Goal: Information Seeking & Learning: Learn about a topic

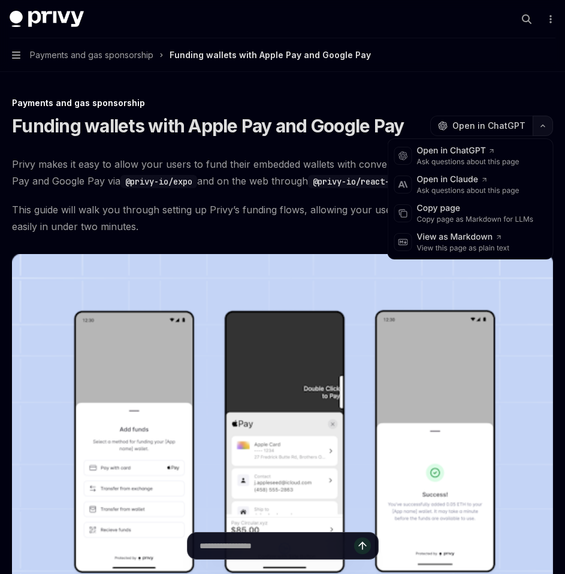
click at [542, 123] on icon "button" at bounding box center [543, 125] width 14 height 5
click at [471, 216] on div "Copy page as Markdown for LLMs" at bounding box center [475, 220] width 117 height 10
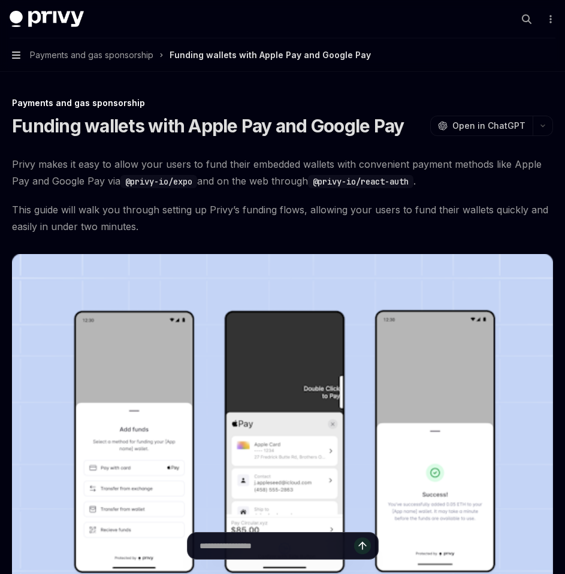
click at [17, 51] on icon "button" at bounding box center [16, 55] width 8 height 10
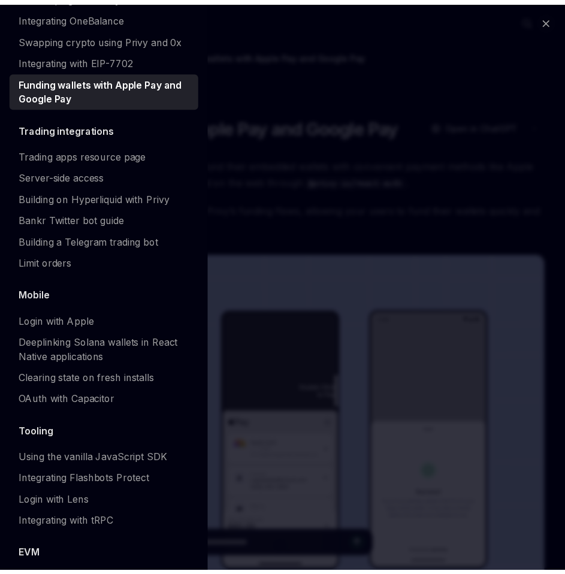
scroll to position [1090, 0]
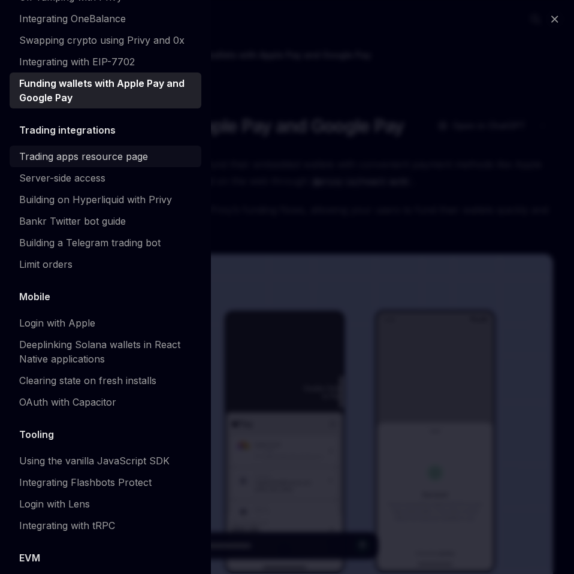
click at [116, 164] on div "Trading apps resource page" at bounding box center [83, 156] width 129 height 14
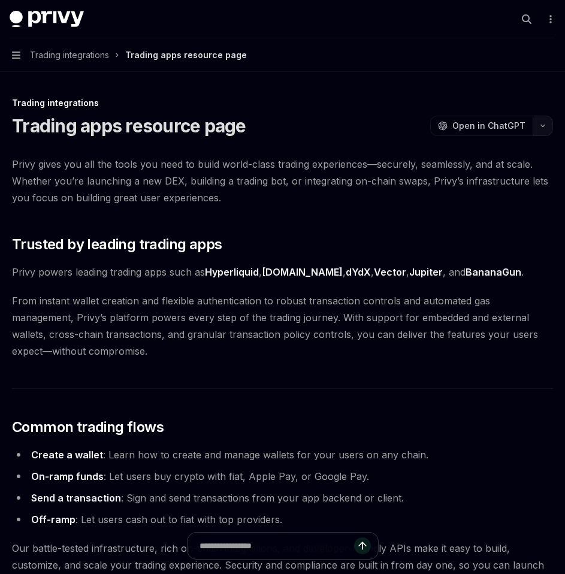
click at [543, 123] on icon "button" at bounding box center [543, 125] width 14 height 5
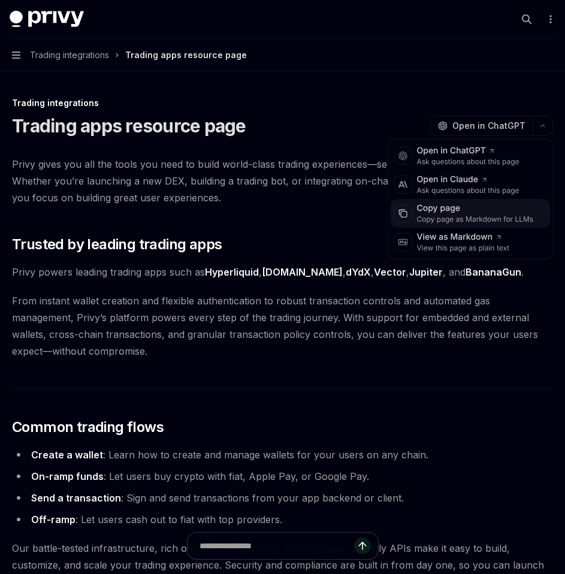
click at [472, 210] on div "Copy page" at bounding box center [475, 209] width 117 height 12
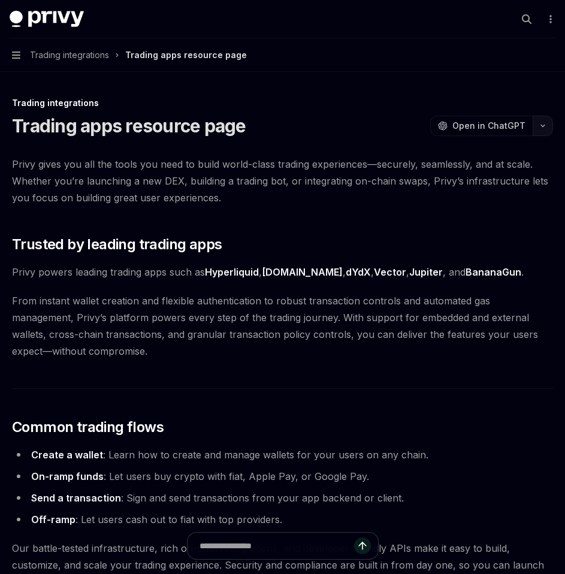
click at [539, 126] on icon "button" at bounding box center [543, 125] width 14 height 5
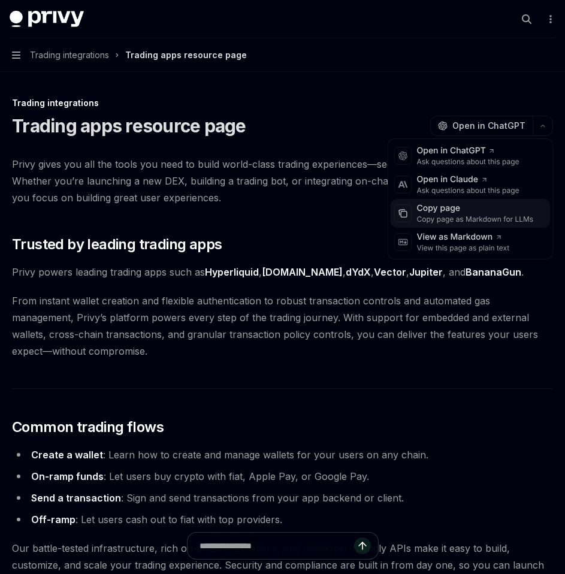
click at [491, 219] on div "Copy page as Markdown for LLMs" at bounding box center [475, 220] width 117 height 10
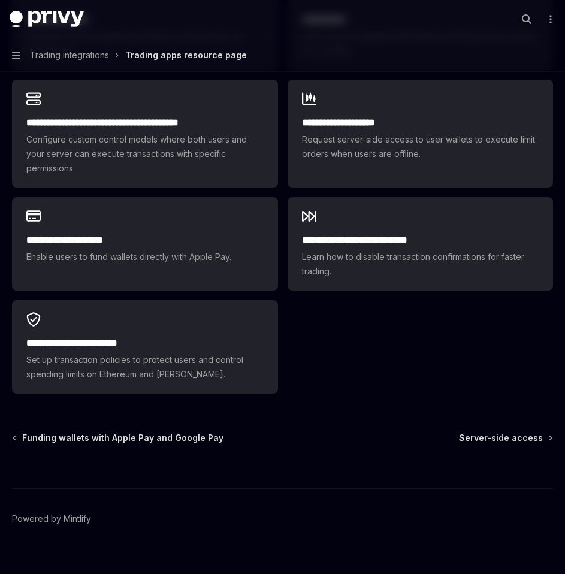
scroll to position [858, 0]
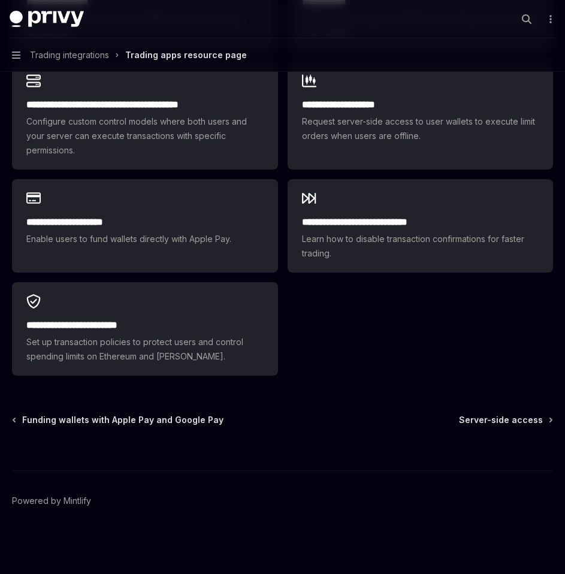
click at [11, 56] on button "Navigation Trading integrations Trading apps resource page" at bounding box center [282, 55] width 565 height 34
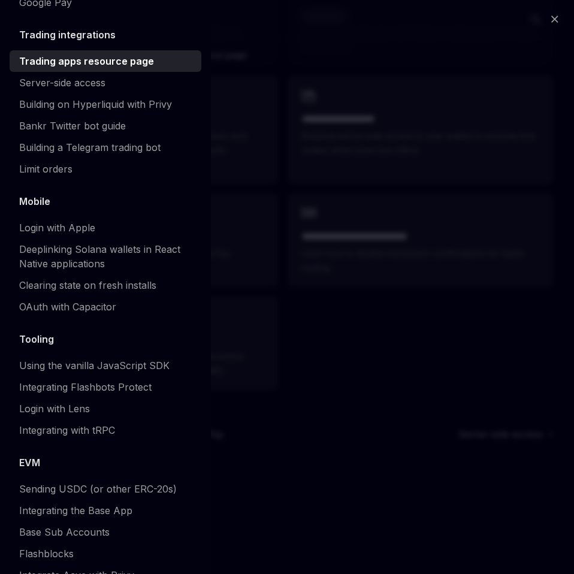
scroll to position [1186, 0]
click at [71, 89] on div "Server-side access" at bounding box center [62, 82] width 86 height 14
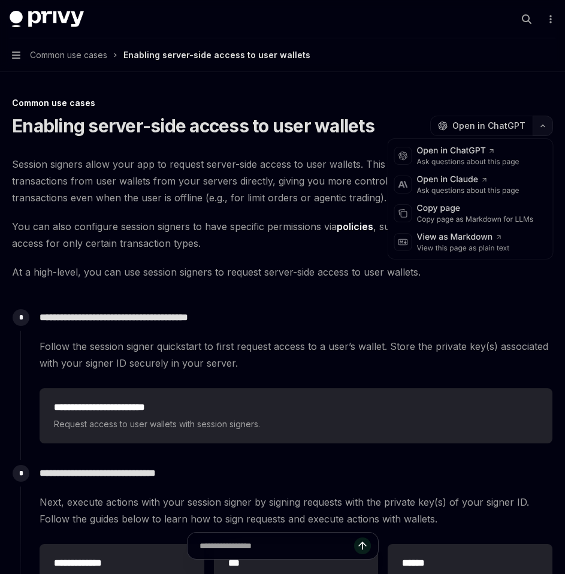
click at [540, 123] on button "button" at bounding box center [543, 126] width 20 height 20
click at [450, 215] on div "Copy page as Markdown for LLMs" at bounding box center [475, 220] width 117 height 10
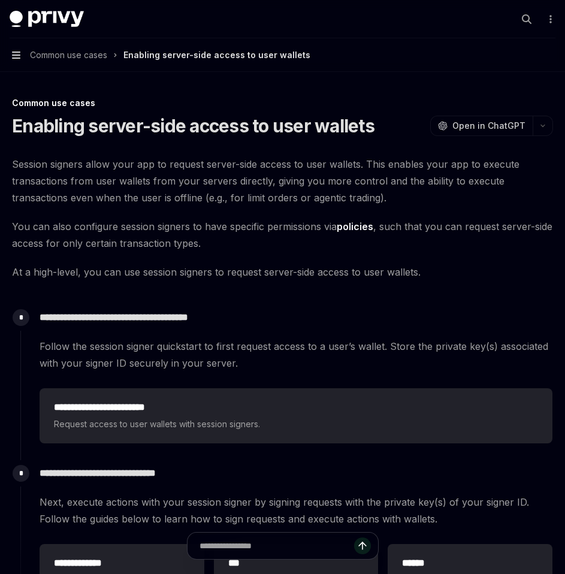
click at [20, 56] on icon "button" at bounding box center [16, 55] width 8 height 10
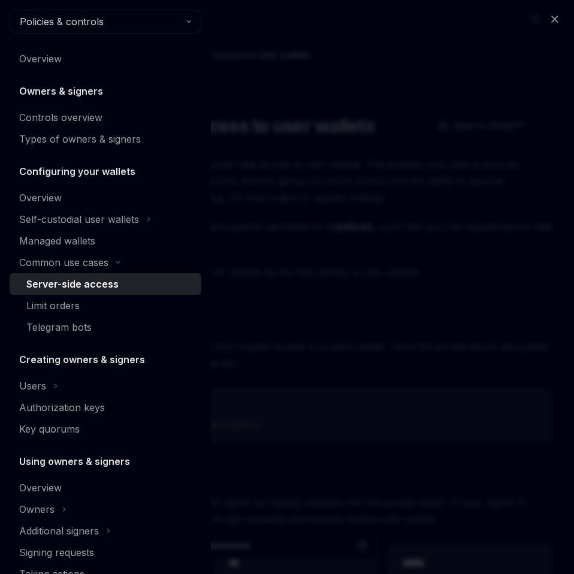
click at [303, 258] on div "Close navigation Policies & controls Overview Owners & signers Controls overvie…" at bounding box center [287, 287] width 574 height 574
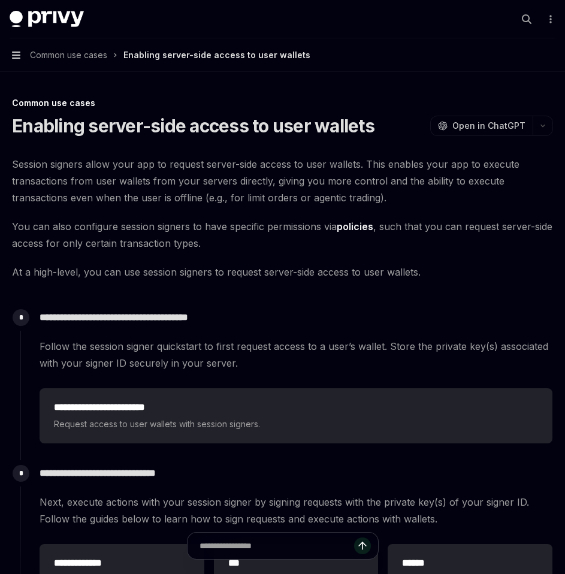
click at [20, 55] on icon "button" at bounding box center [16, 55] width 8 height 7
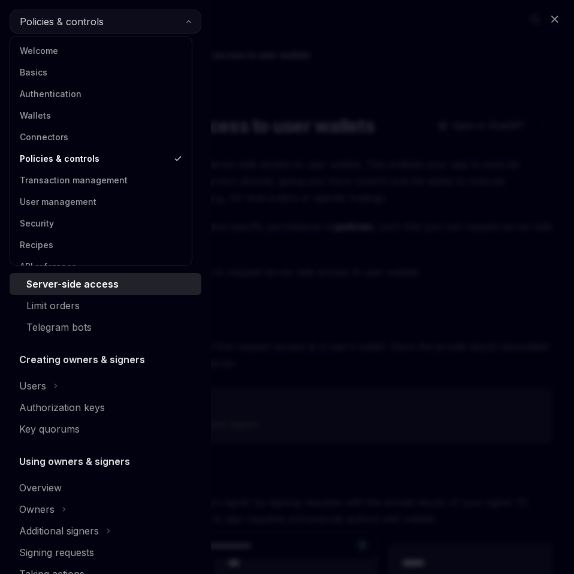
click at [98, 16] on span "Policies & controls" at bounding box center [62, 21] width 84 height 14
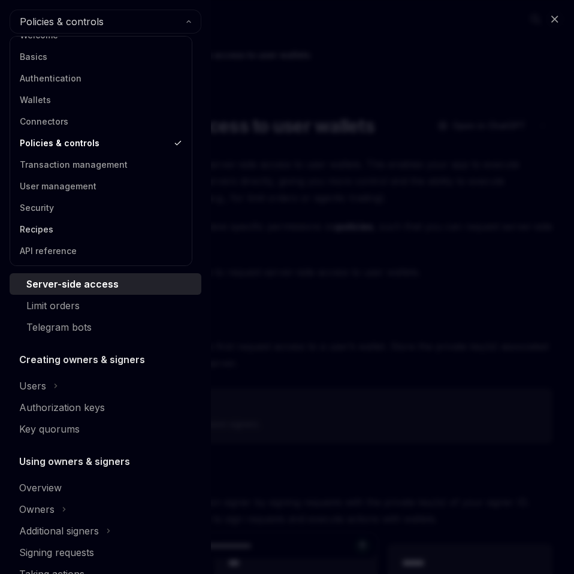
click at [43, 227] on link "Recipes" at bounding box center [101, 230] width 174 height 22
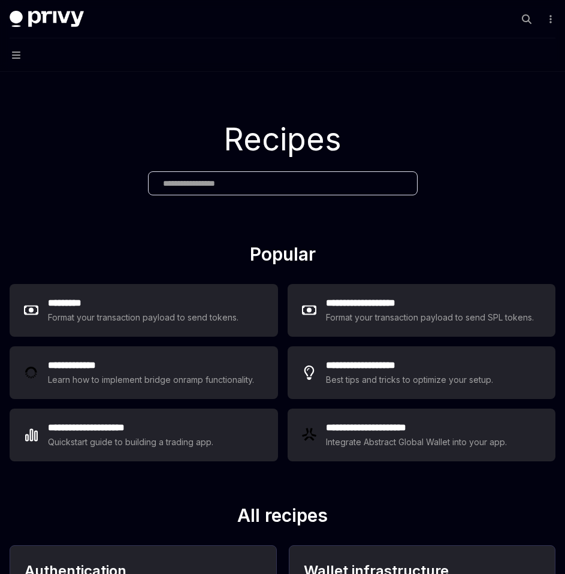
click at [20, 50] on button "Navigation" at bounding box center [282, 55] width 565 height 34
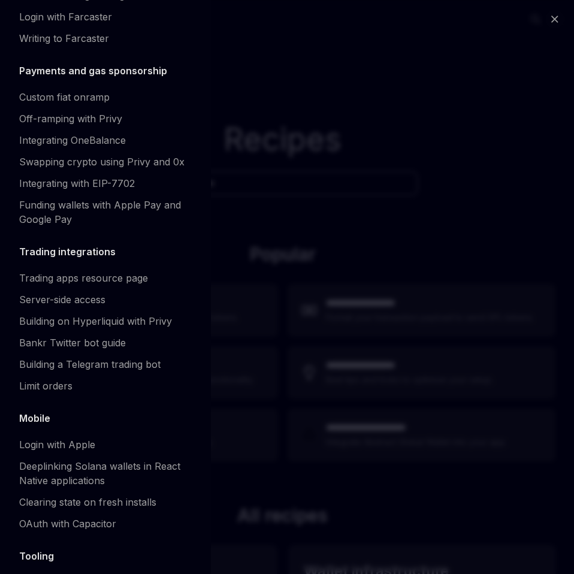
scroll to position [971, 0]
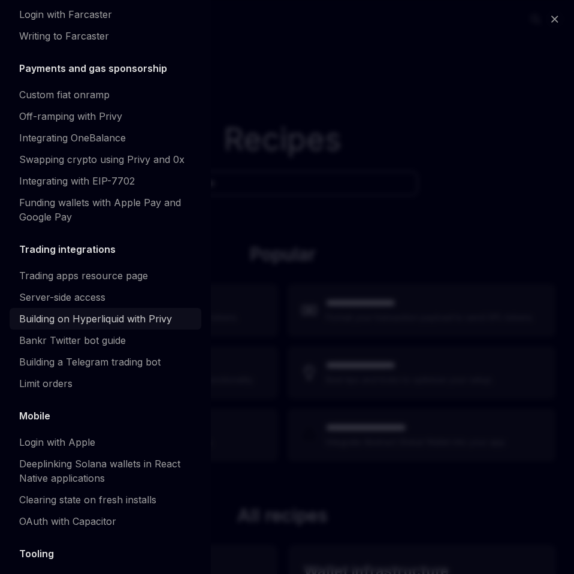
click at [59, 326] on div "Building on Hyperliquid with Privy" at bounding box center [95, 319] width 153 height 14
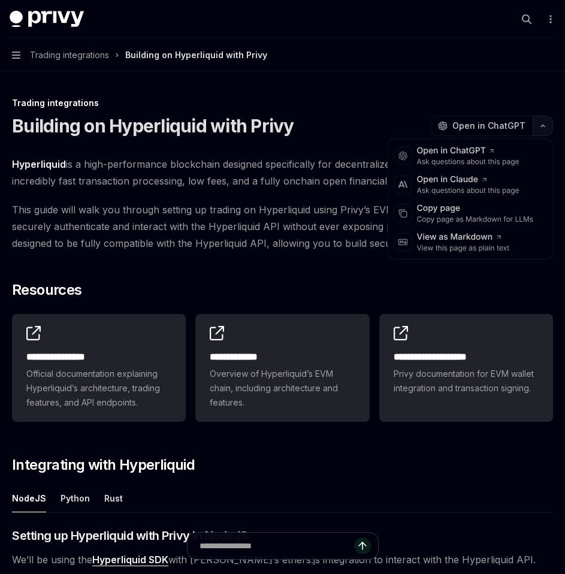
click at [544, 124] on icon "button" at bounding box center [543, 125] width 14 height 5
click at [20, 51] on button "Navigation Trading integrations Building on Hyperliquid with Privy" at bounding box center [282, 55] width 565 height 34
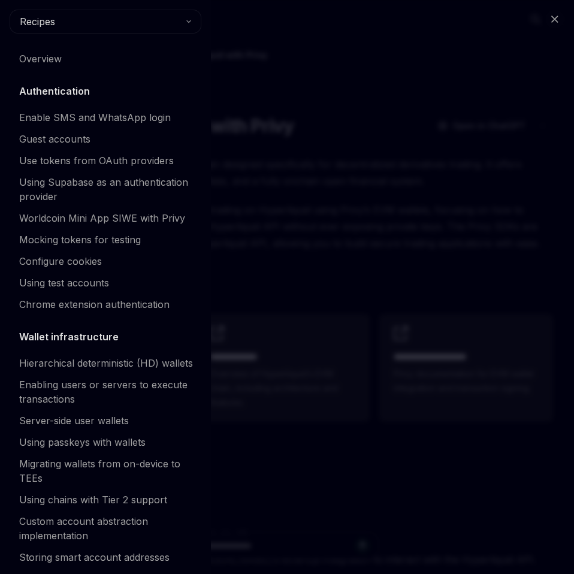
click at [287, 208] on div "Close navigation Recipes Overview Authentication Enable SMS and WhatsApp login …" at bounding box center [287, 287] width 574 height 574
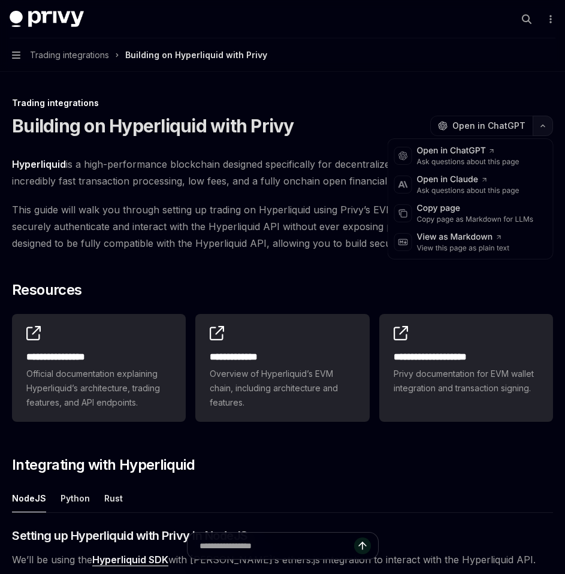
click at [542, 129] on button "button" at bounding box center [543, 126] width 20 height 20
click at [488, 215] on div "Copy page as Markdown for LLMs" at bounding box center [475, 220] width 117 height 10
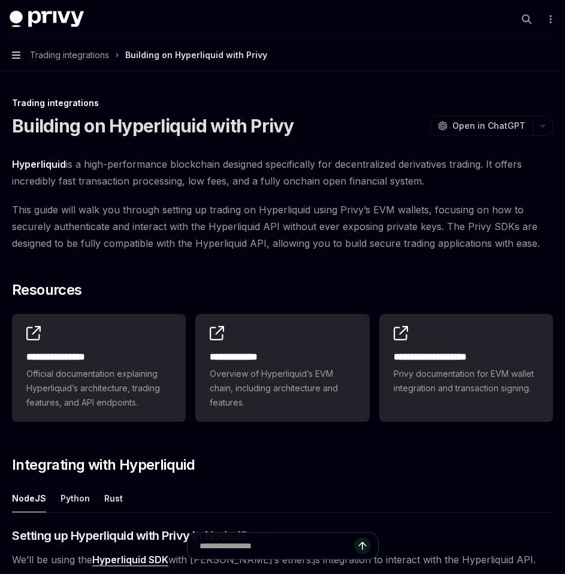
click at [16, 59] on icon "button" at bounding box center [16, 55] width 8 height 10
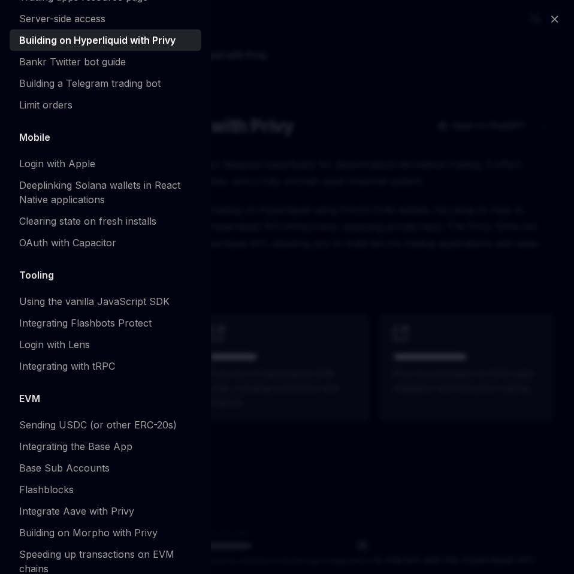
scroll to position [1253, 0]
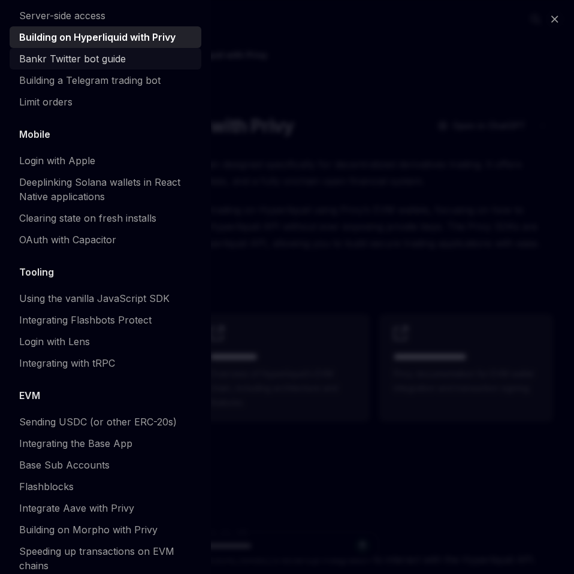
click at [98, 66] on div "Bankr Twitter bot guide" at bounding box center [72, 59] width 107 height 14
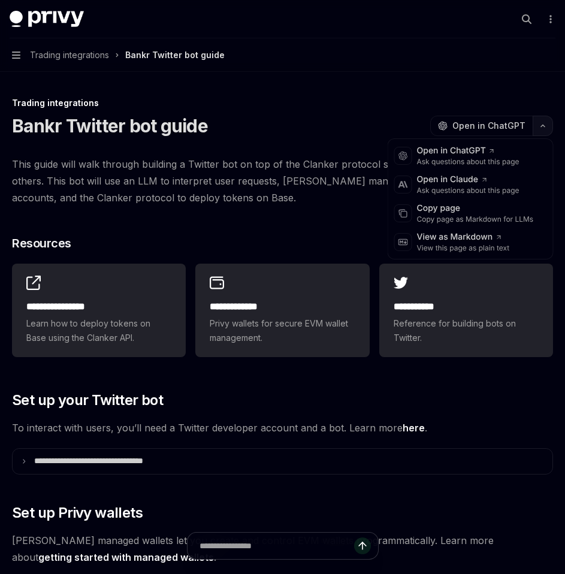
click at [541, 128] on icon "button" at bounding box center [543, 125] width 14 height 5
click at [463, 224] on div "Copy page as Markdown for LLMs" at bounding box center [475, 220] width 117 height 10
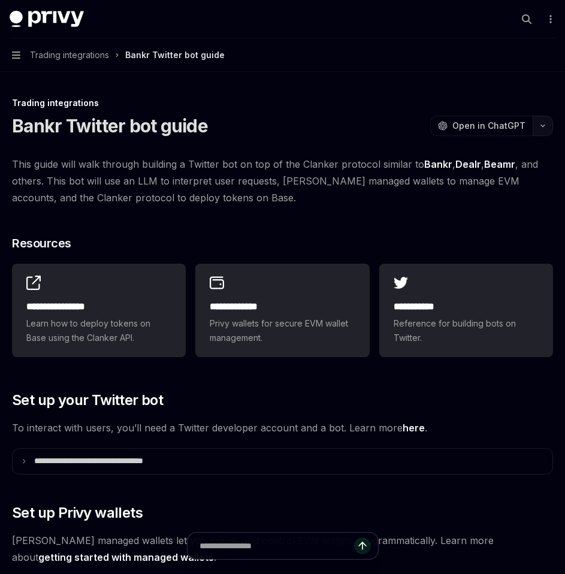
click at [548, 132] on button "button" at bounding box center [543, 126] width 20 height 20
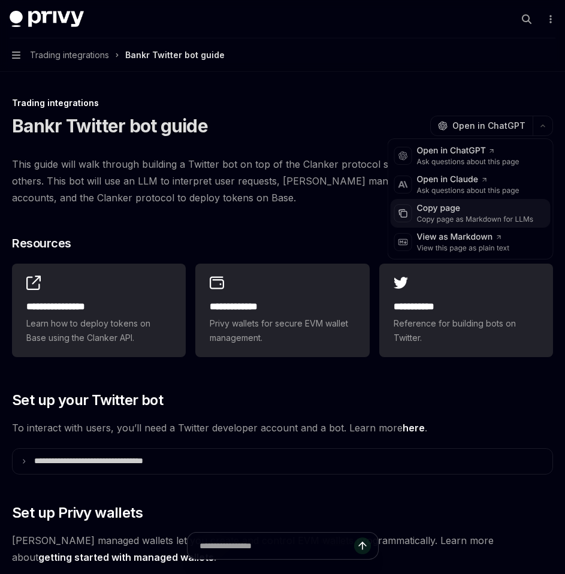
click at [493, 223] on div "Copy page as Markdown for LLMs" at bounding box center [475, 220] width 117 height 10
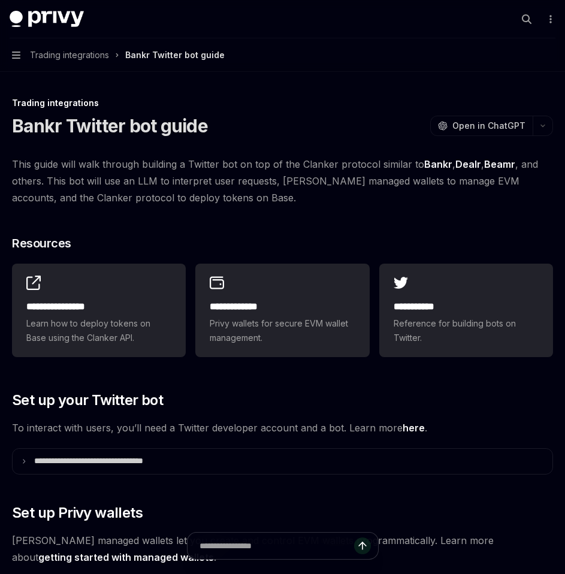
click at [20, 49] on button "Navigation Trading integrations Bankr Twitter bot guide" at bounding box center [282, 55] width 565 height 34
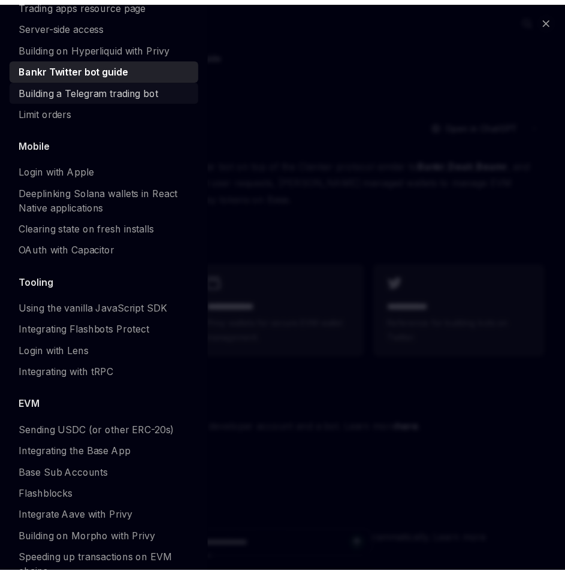
scroll to position [1243, 0]
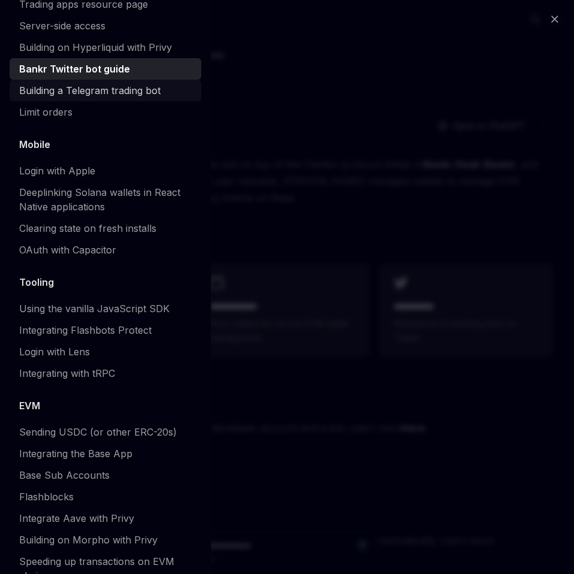
click at [74, 98] on div "Building a Telegram trading bot" at bounding box center [89, 90] width 141 height 14
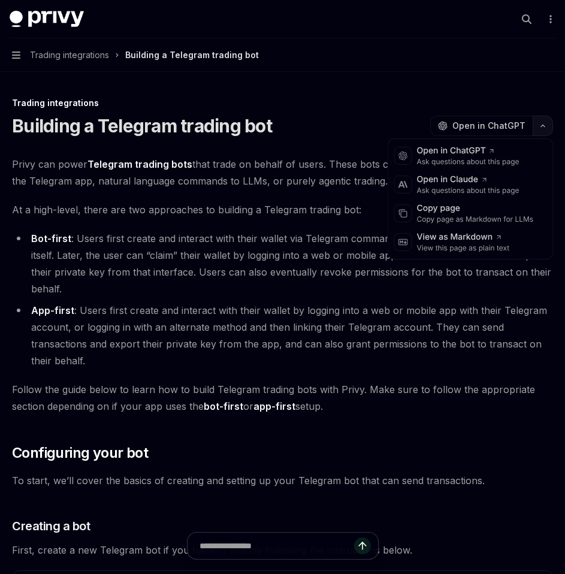
click at [547, 121] on button "button" at bounding box center [543, 126] width 20 height 20
click at [497, 218] on div "Copy page as Markdown for LLMs" at bounding box center [475, 220] width 117 height 10
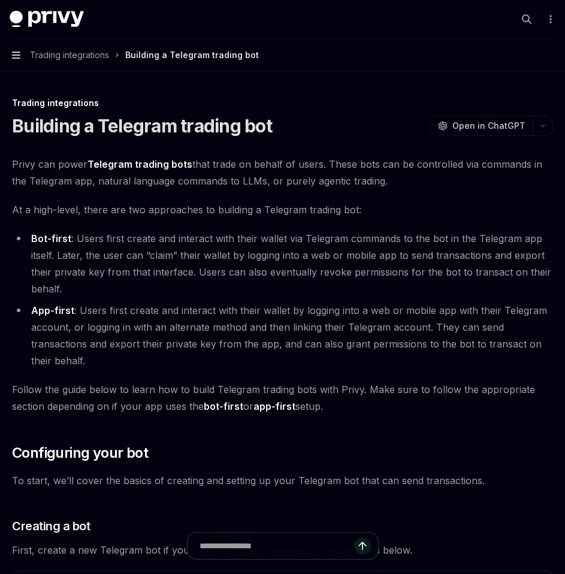
click at [14, 55] on icon "button" at bounding box center [16, 55] width 8 height 7
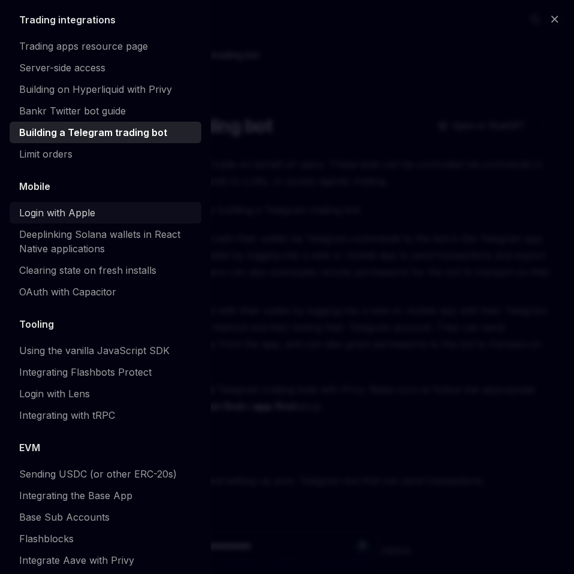
scroll to position [1184, 0]
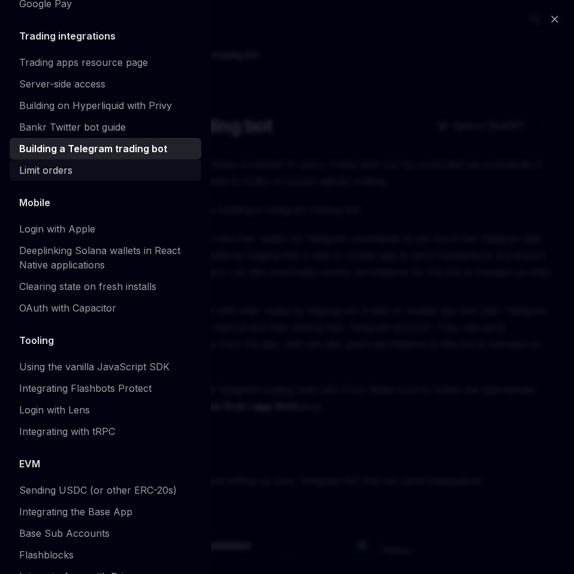
click at [68, 177] on div "Limit orders" at bounding box center [45, 170] width 53 height 14
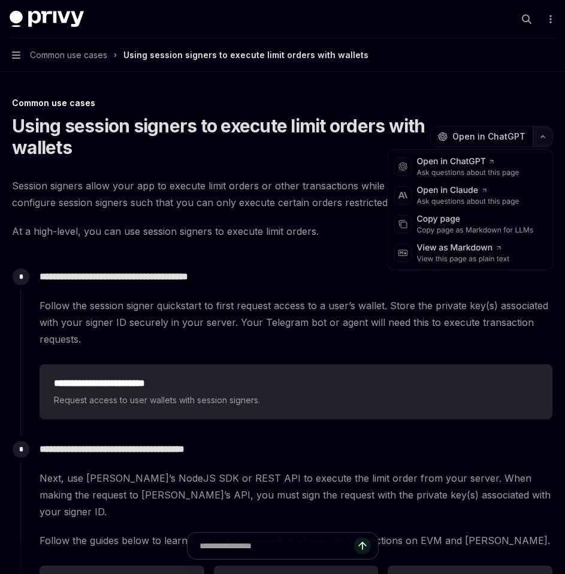
click at [536, 137] on icon "button" at bounding box center [543, 136] width 14 height 5
click at [491, 219] on div "Copy page" at bounding box center [475, 219] width 117 height 12
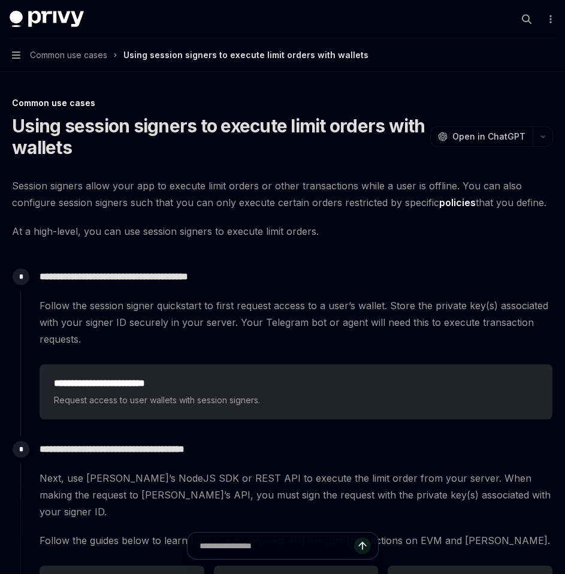
click at [22, 62] on button "Navigation Common use cases Using session signers to execute limit orders with …" at bounding box center [282, 55] width 565 height 34
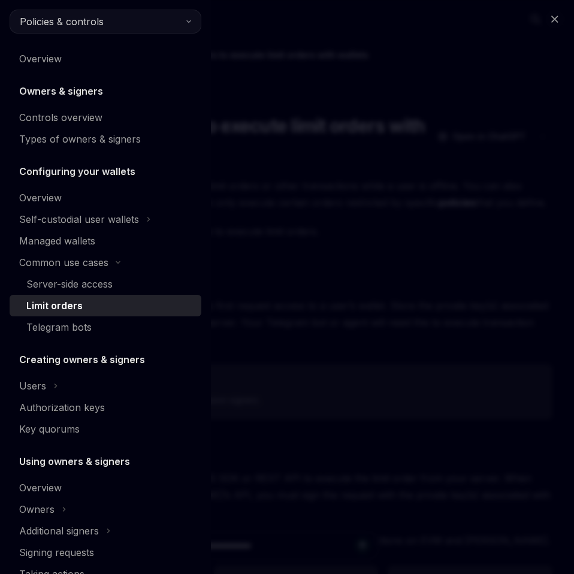
click at [95, 20] on span "Policies & controls" at bounding box center [62, 21] width 84 height 14
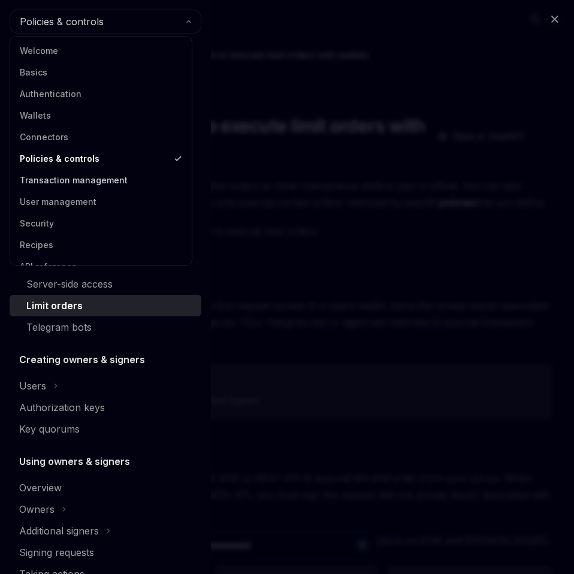
scroll to position [16, 0]
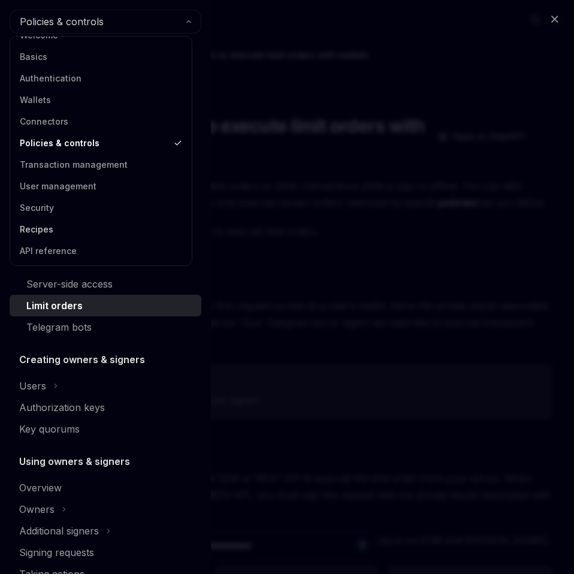
click at [89, 228] on link "Recipes" at bounding box center [101, 230] width 174 height 22
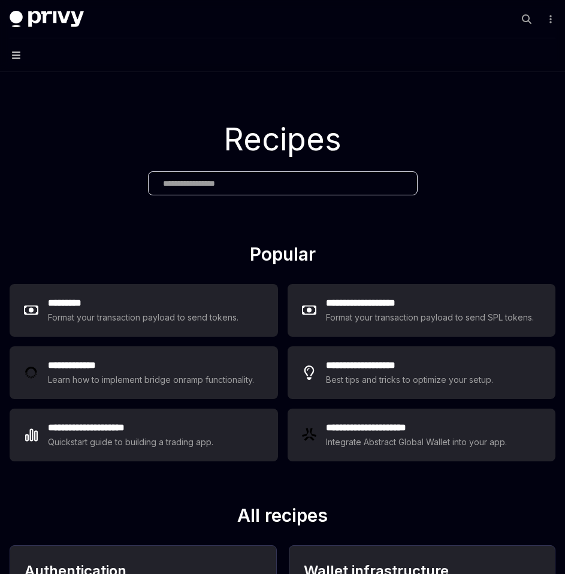
click at [19, 55] on icon "button" at bounding box center [16, 55] width 8 height 7
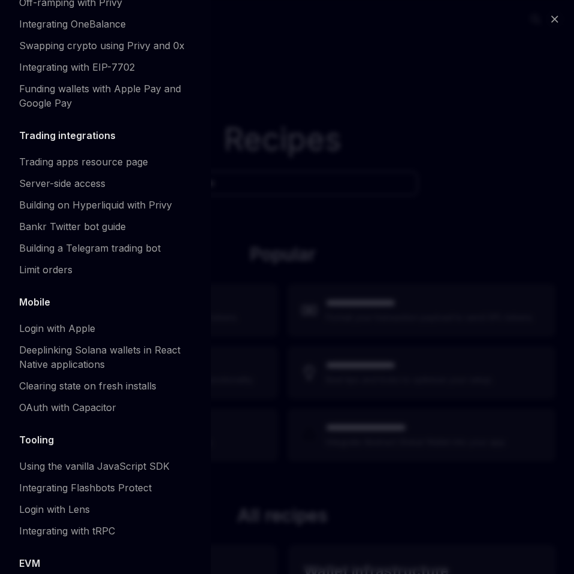
scroll to position [1084, 0]
click at [98, 256] on div "Building a Telegram trading bot" at bounding box center [89, 249] width 141 height 14
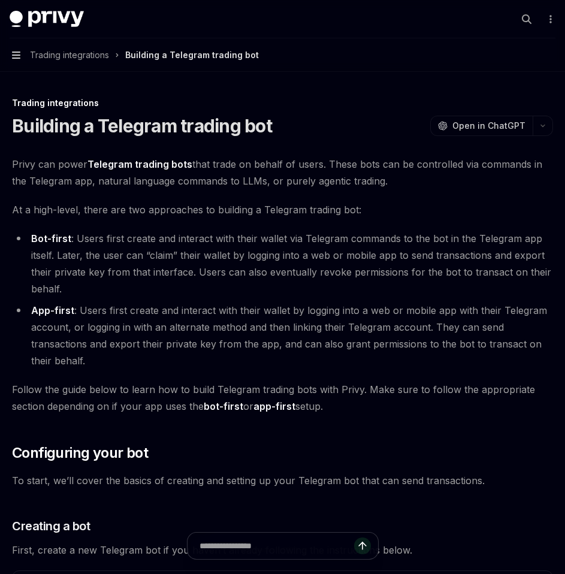
click at [14, 51] on icon "button" at bounding box center [16, 55] width 8 height 10
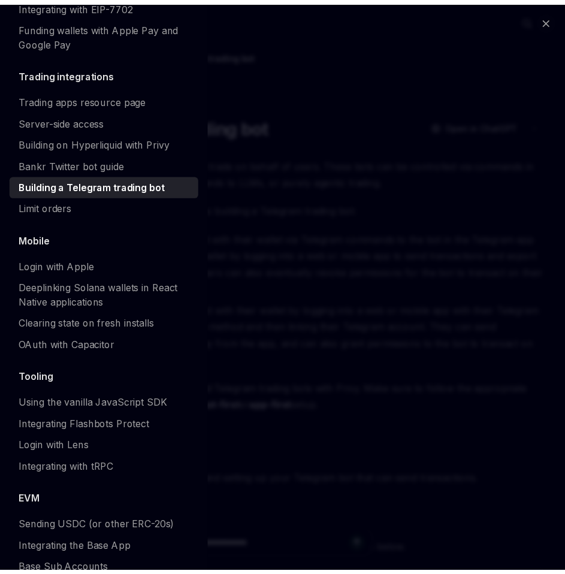
scroll to position [1147, 0]
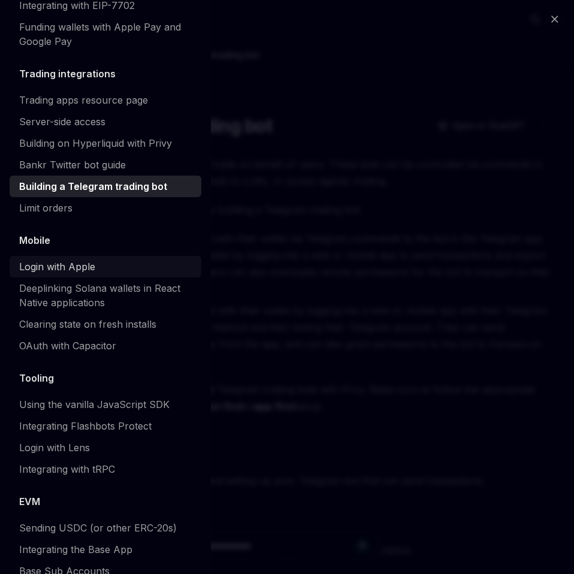
click at [82, 274] on div "Login with Apple" at bounding box center [57, 267] width 76 height 14
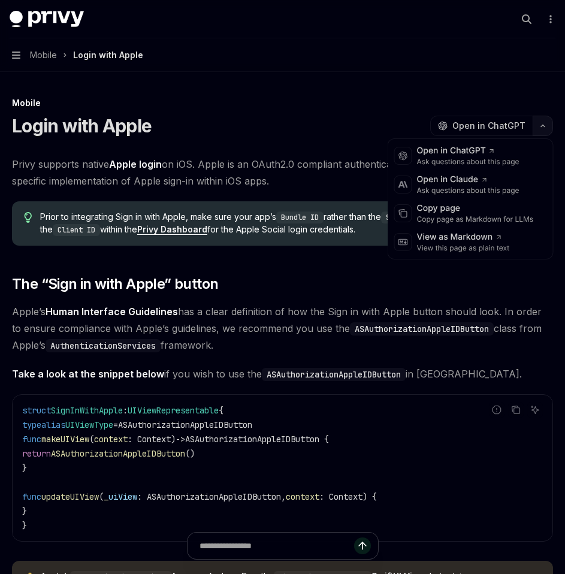
click at [539, 129] on button "button" at bounding box center [543, 126] width 20 height 20
click at [494, 220] on div "Copy page as Markdown for LLMs" at bounding box center [475, 220] width 117 height 10
click at [536, 123] on button "button" at bounding box center [543, 126] width 20 height 20
click at [289, 98] on div "Mobile" at bounding box center [282, 103] width 541 height 12
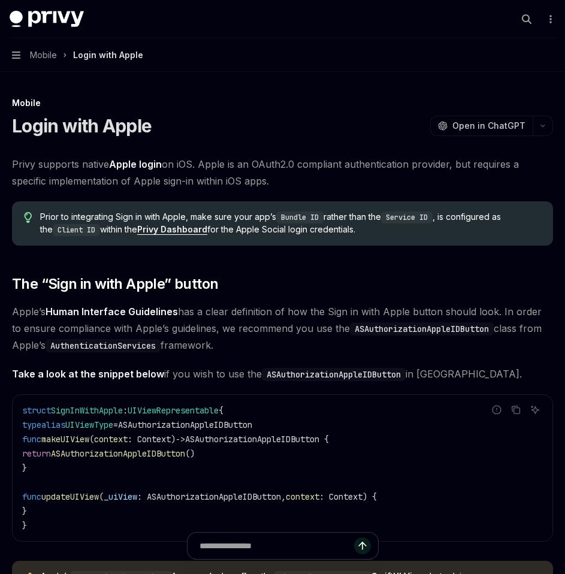
click at [29, 57] on button "Navigation Mobile Login with Apple" at bounding box center [282, 55] width 565 height 34
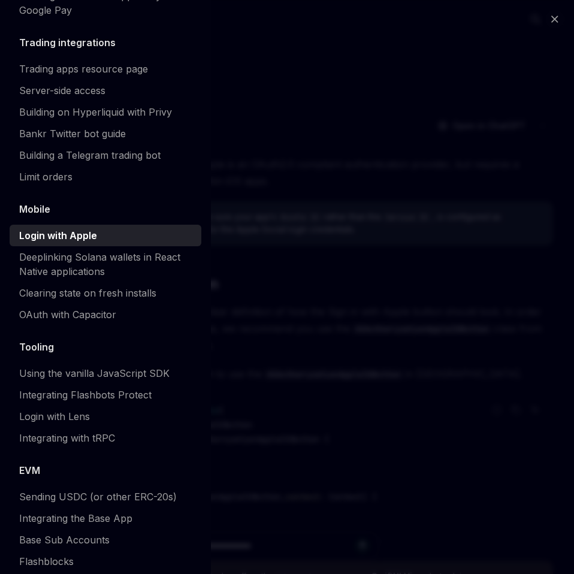
scroll to position [1169, 0]
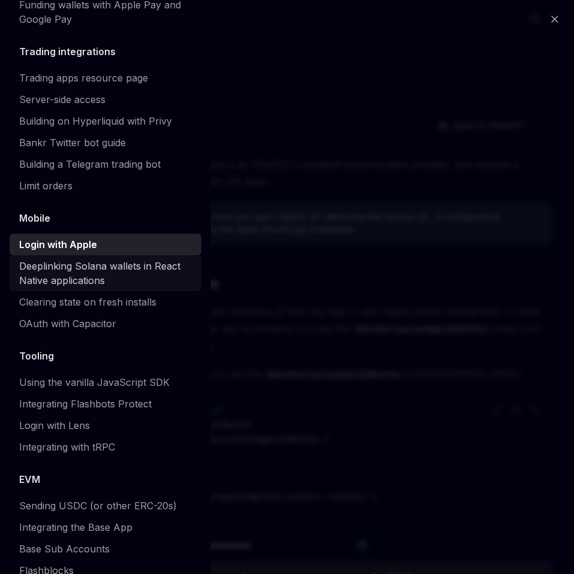
click at [163, 288] on div "Deeplinking Solana wallets in React Native applications" at bounding box center [106, 273] width 175 height 29
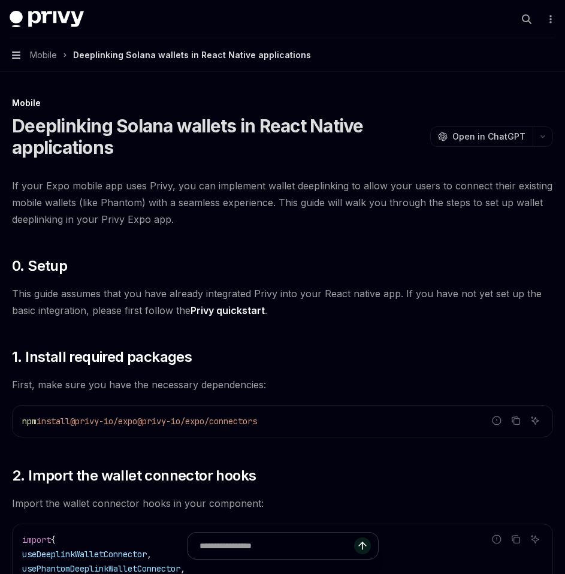
click at [16, 59] on icon "button" at bounding box center [16, 55] width 8 height 10
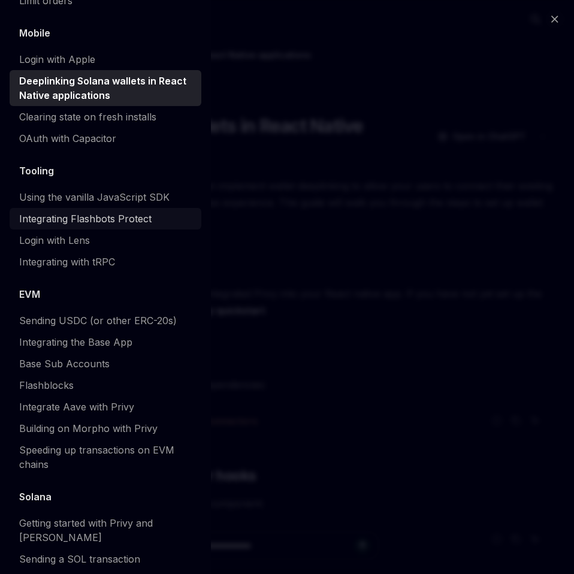
scroll to position [1353, 0]
click at [269, 377] on div "Close navigation Recipes Overview Authentication Enable SMS and WhatsApp login …" at bounding box center [287, 287] width 574 height 574
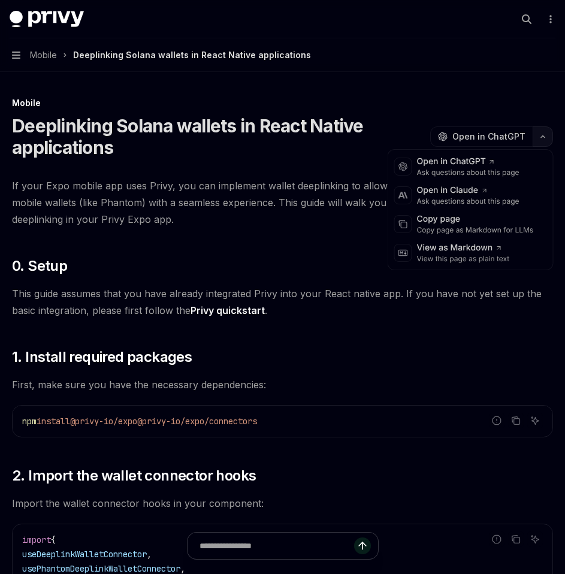
click at [541, 137] on icon "button" at bounding box center [543, 136] width 14 height 5
click at [494, 216] on div "Copy page" at bounding box center [475, 219] width 117 height 12
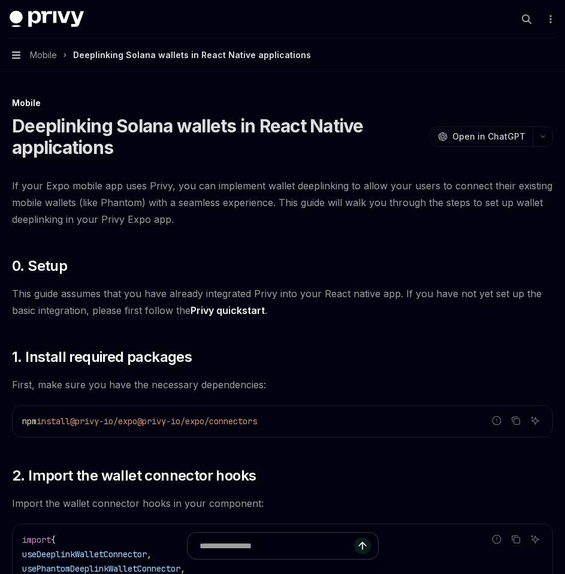
click at [19, 54] on icon "button" at bounding box center [16, 55] width 8 height 10
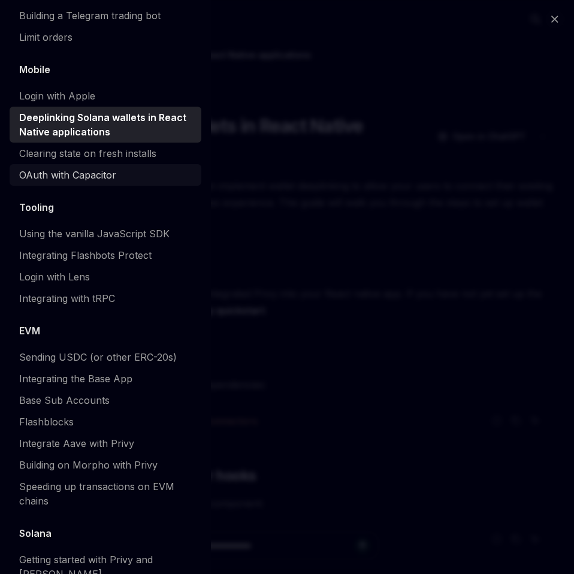
scroll to position [1317, 0]
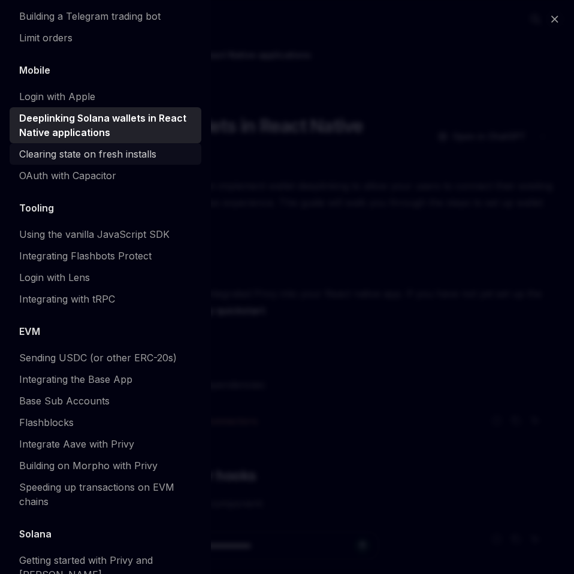
click at [96, 161] on div "Clearing state on fresh installs" at bounding box center [87, 154] width 137 height 14
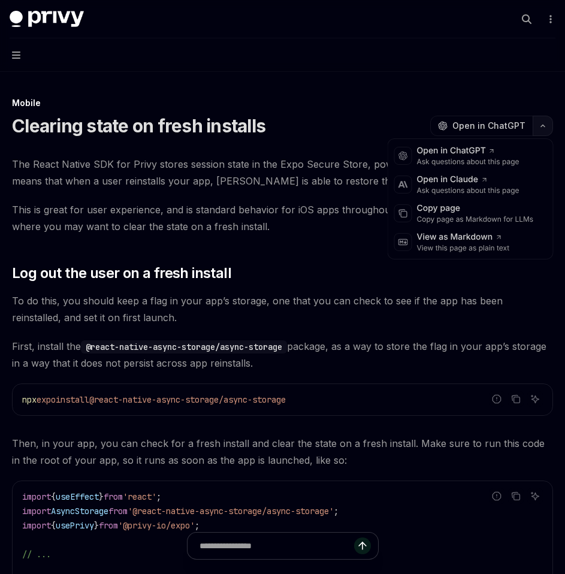
click at [541, 134] on button "button" at bounding box center [543, 126] width 20 height 20
click at [505, 218] on div "Copy page as Markdown for LLMs" at bounding box center [475, 220] width 117 height 10
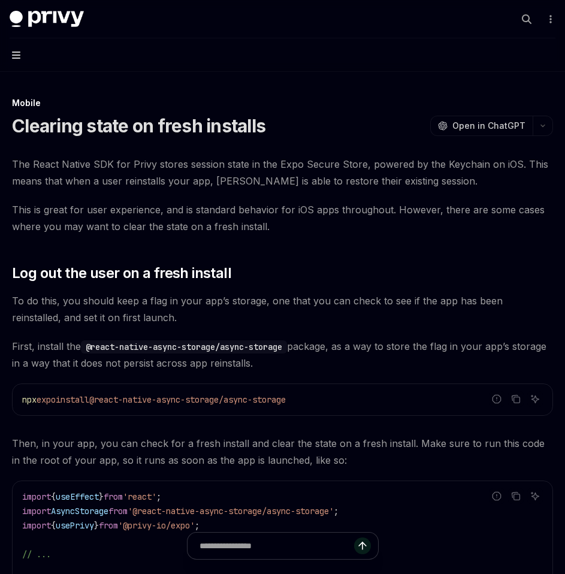
click at [14, 54] on icon "button" at bounding box center [16, 55] width 8 height 10
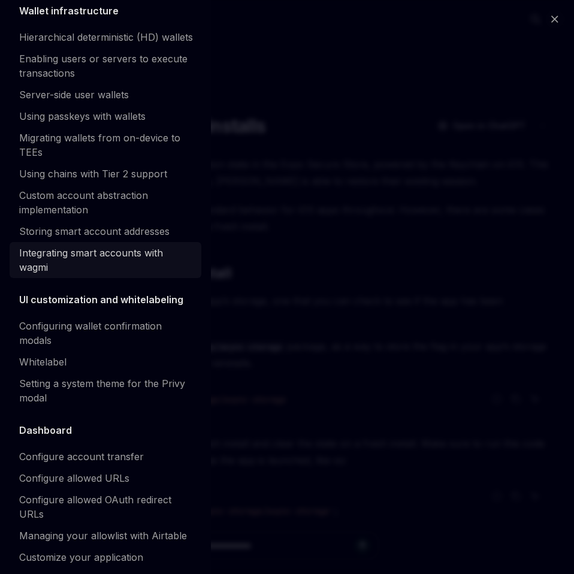
scroll to position [327, 0]
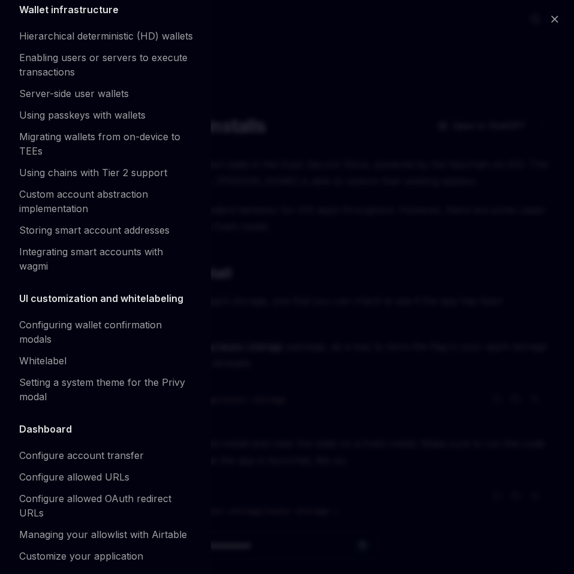
click at [339, 240] on div "Close navigation Recipes Overview Authentication Enable SMS and WhatsApp login …" at bounding box center [287, 287] width 574 height 574
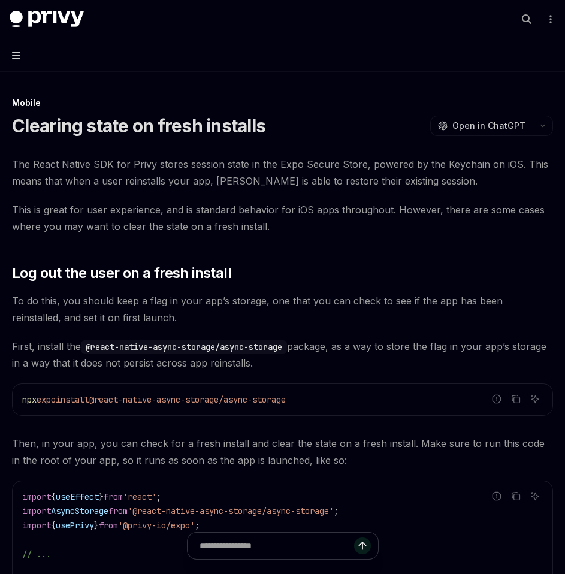
click at [18, 55] on icon "button" at bounding box center [16, 55] width 8 height 7
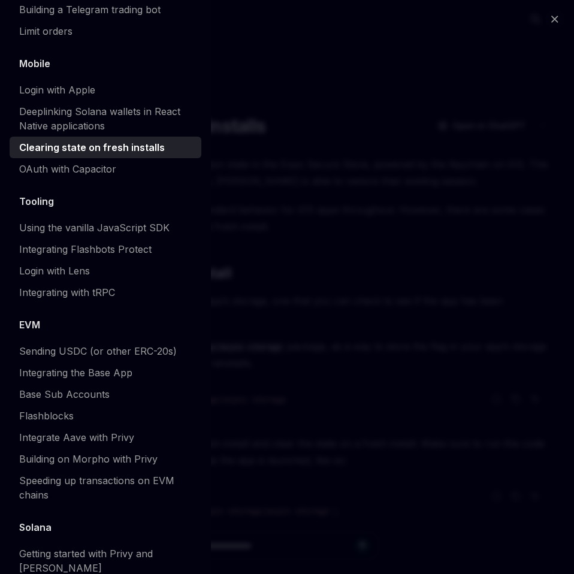
scroll to position [1324, 0]
click at [382, 161] on div "Close navigation Recipes Overview Authentication Enable SMS and WhatsApp login …" at bounding box center [287, 287] width 574 height 574
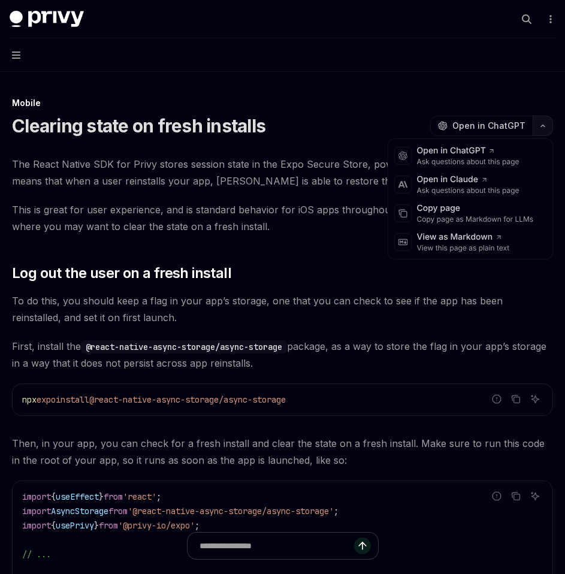
click at [541, 125] on icon "button" at bounding box center [543, 125] width 14 height 5
click at [453, 212] on div "Copy page" at bounding box center [475, 209] width 117 height 12
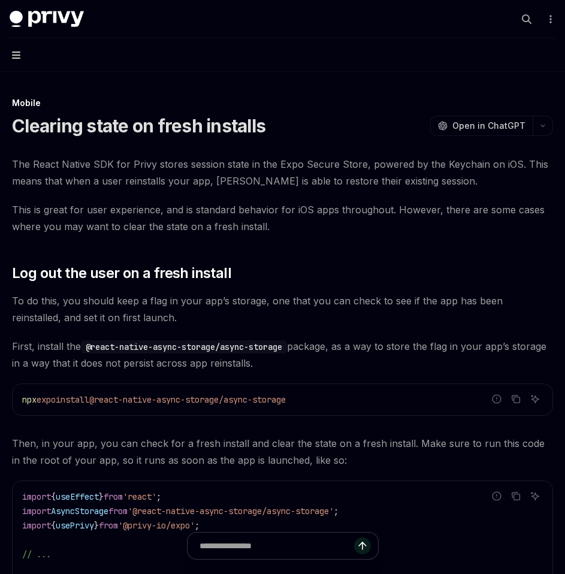
click at [18, 53] on icon "button" at bounding box center [16, 55] width 8 height 10
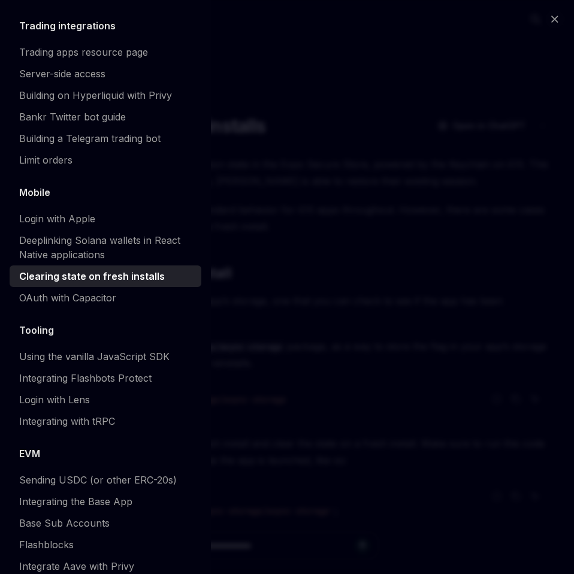
scroll to position [1196, 0]
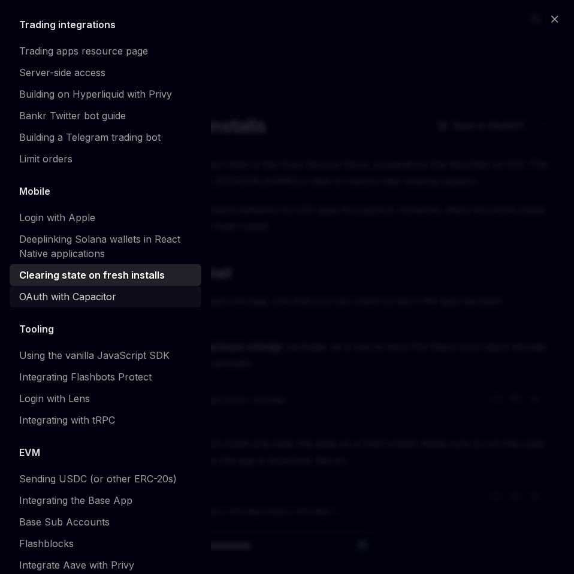
click at [88, 304] on div "OAuth with Capacitor" at bounding box center [67, 297] width 97 height 14
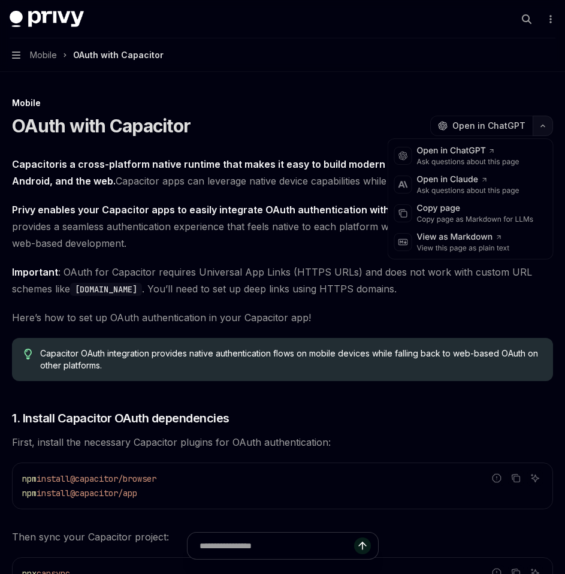
click at [550, 129] on button "button" at bounding box center [543, 126] width 20 height 20
click at [483, 221] on div "Copy page as Markdown for LLMs" at bounding box center [475, 220] width 117 height 10
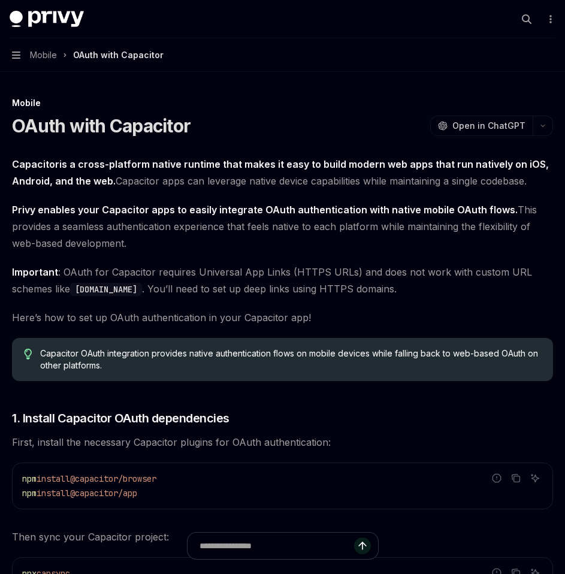
click at [20, 53] on button "Navigation Mobile OAuth with Capacitor" at bounding box center [282, 55] width 565 height 34
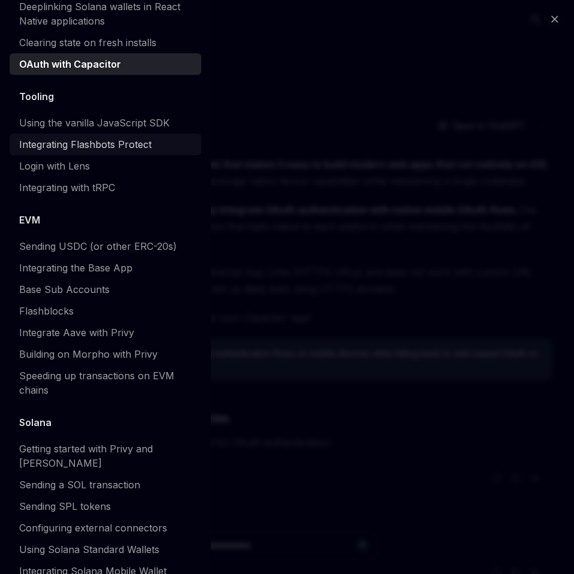
scroll to position [1428, 0]
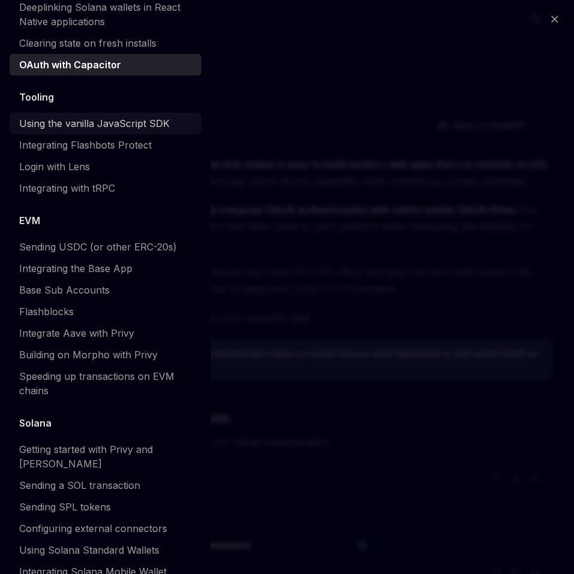
click at [73, 131] on div "Using the vanilla JavaScript SDK" at bounding box center [94, 123] width 150 height 14
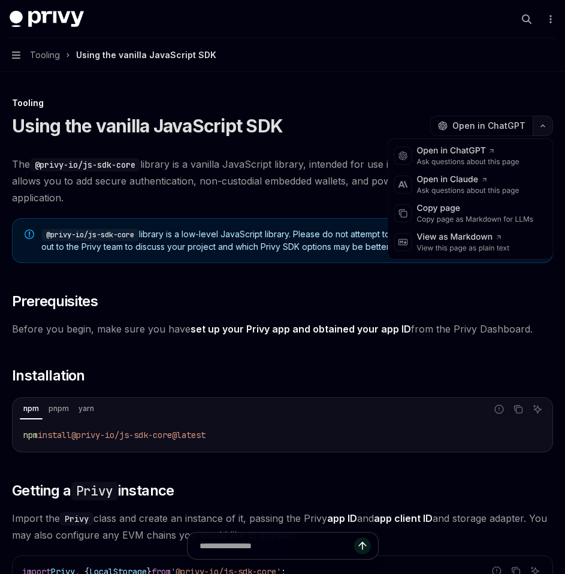
click at [538, 123] on button "button" at bounding box center [543, 126] width 20 height 20
click at [496, 207] on div "Copy page" at bounding box center [475, 209] width 117 height 12
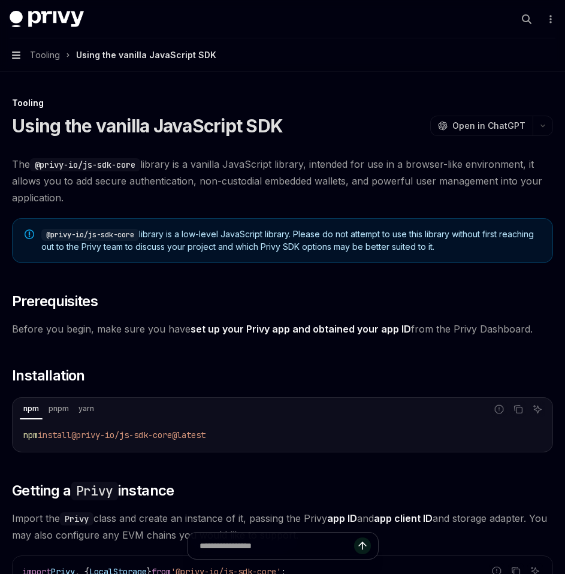
click at [17, 53] on icon "button" at bounding box center [16, 55] width 8 height 10
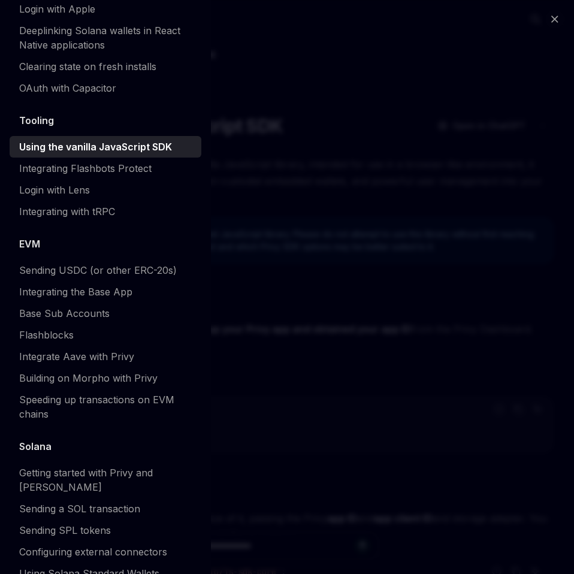
scroll to position [1399, 0]
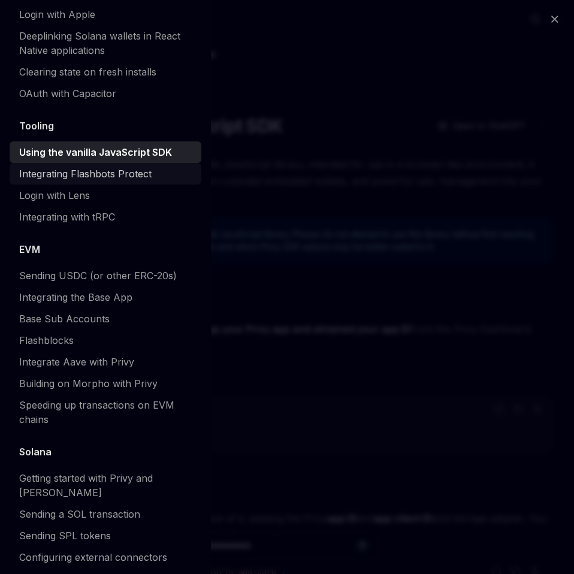
click at [110, 181] on div "Integrating Flashbots Protect" at bounding box center [85, 174] width 132 height 14
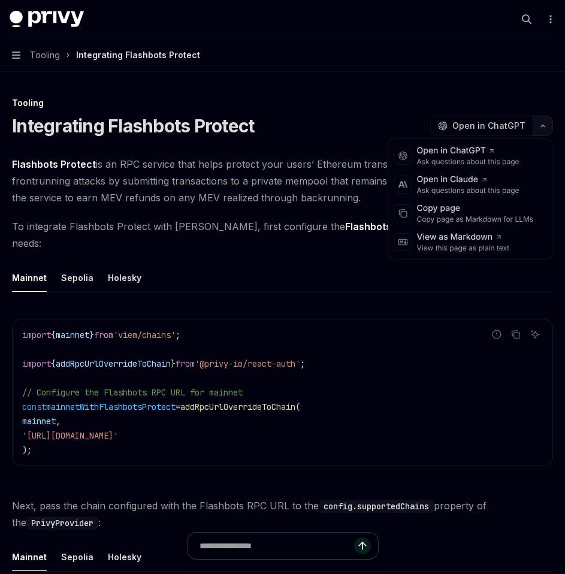
click at [544, 126] on icon "button" at bounding box center [543, 126] width 4 height 2
click at [501, 212] on div "Copy page" at bounding box center [475, 209] width 117 height 12
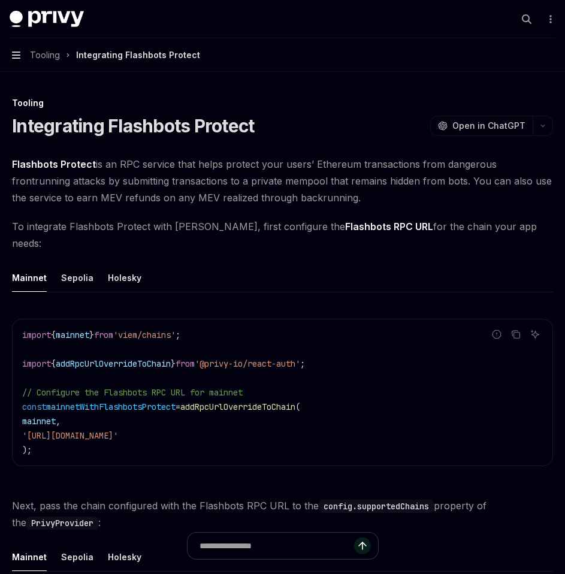
click at [14, 59] on icon "button" at bounding box center [16, 55] width 8 height 7
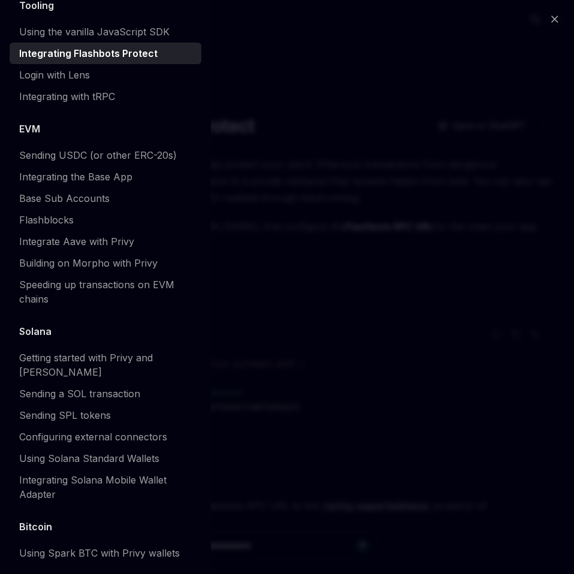
scroll to position [1530, 0]
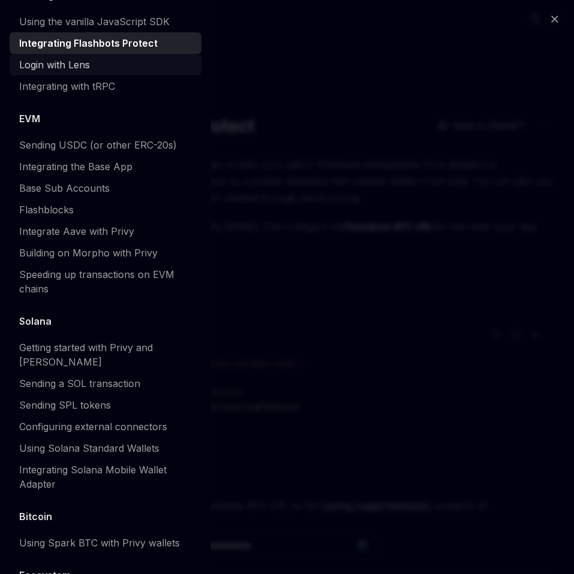
click at [60, 72] on div "Login with Lens" at bounding box center [54, 65] width 71 height 14
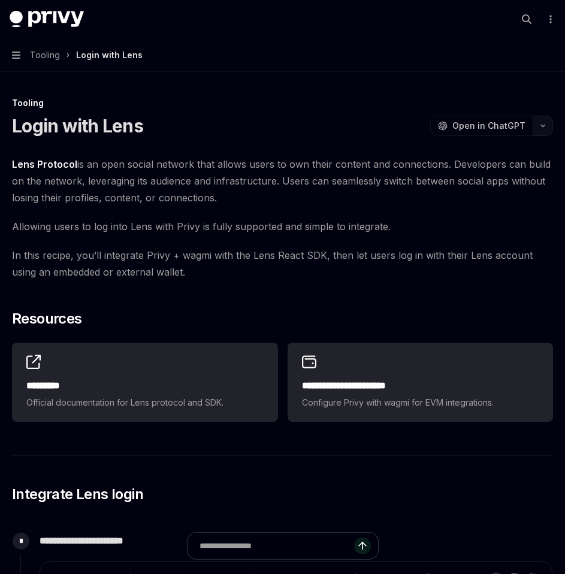
click at [542, 131] on button "button" at bounding box center [543, 126] width 20 height 20
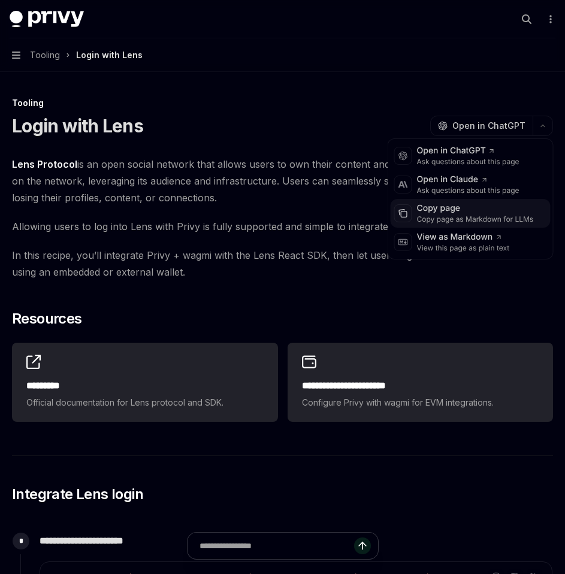
click at [491, 222] on div "Copy page as Markdown for LLMs" at bounding box center [475, 220] width 117 height 10
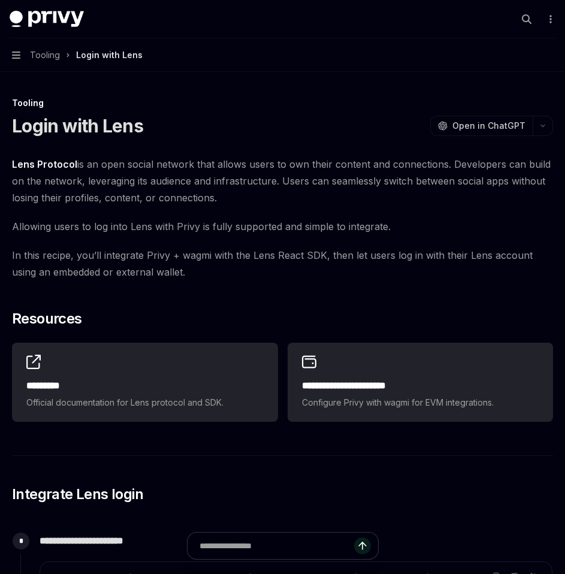
click at [22, 60] on button "Navigation Tooling Login with Lens" at bounding box center [282, 55] width 565 height 34
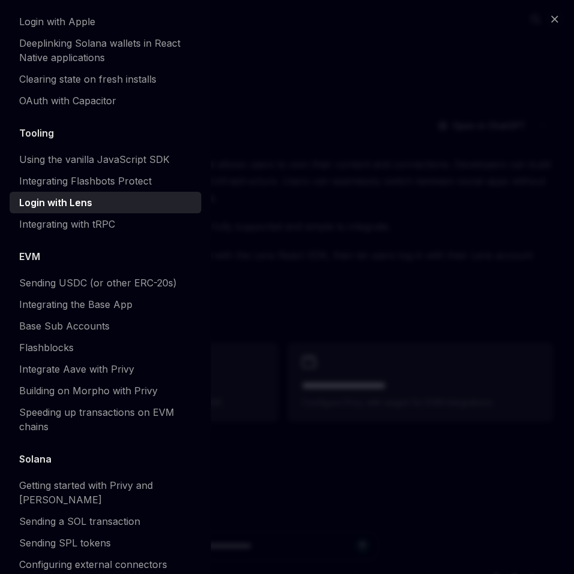
scroll to position [1389, 0]
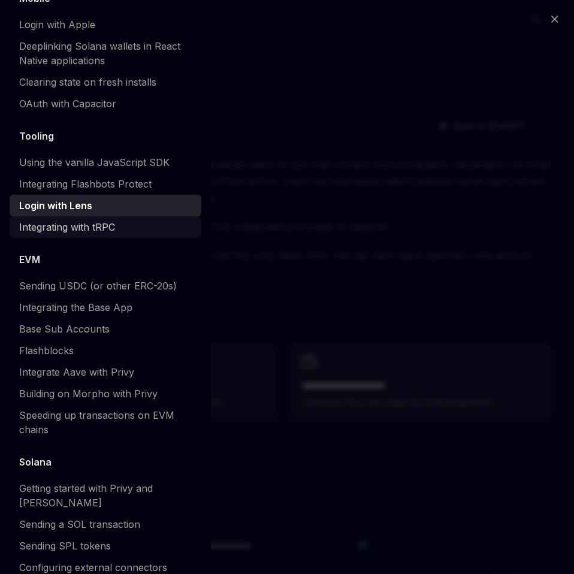
click at [85, 238] on link "Integrating with tRPC" at bounding box center [106, 227] width 192 height 22
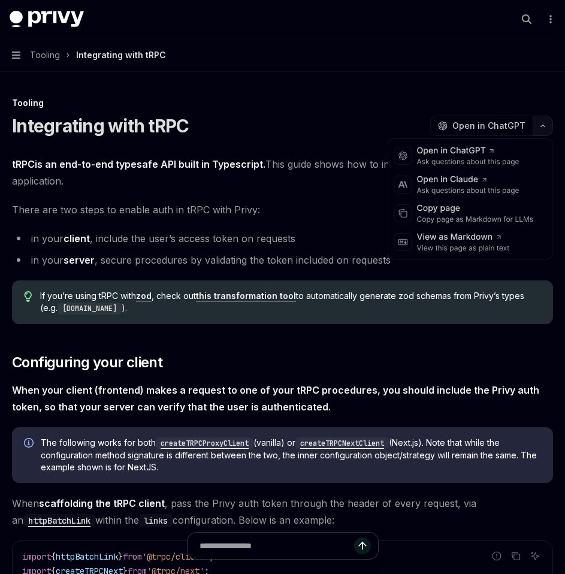
click at [536, 126] on button "button" at bounding box center [543, 126] width 20 height 20
click at [502, 222] on div "Copy page as Markdown for LLMs" at bounding box center [475, 220] width 117 height 10
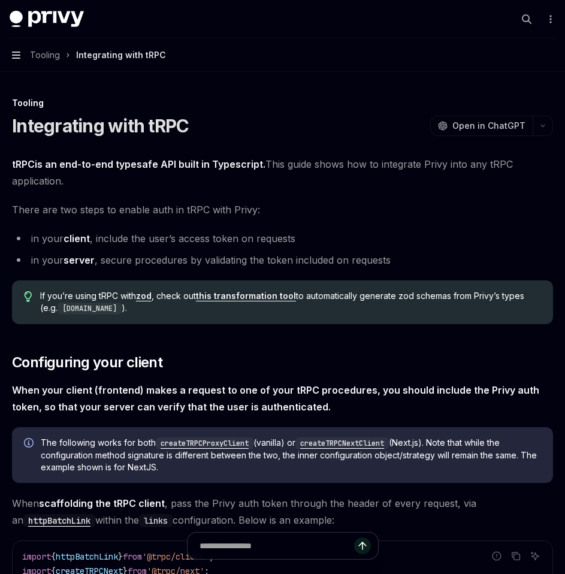
click at [14, 53] on icon "button" at bounding box center [16, 55] width 8 height 10
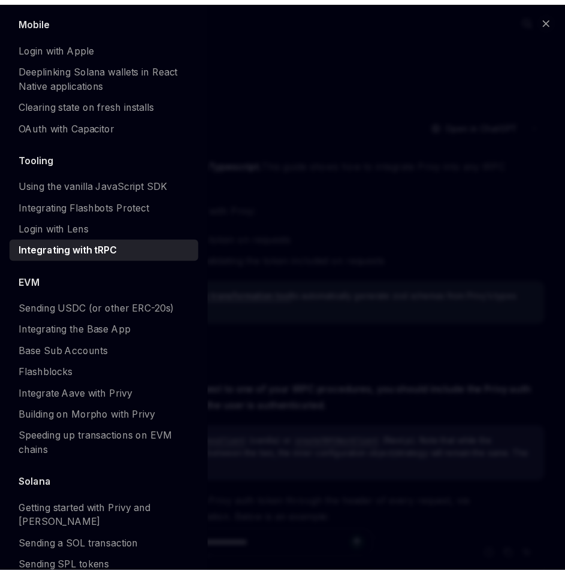
scroll to position [1365, 0]
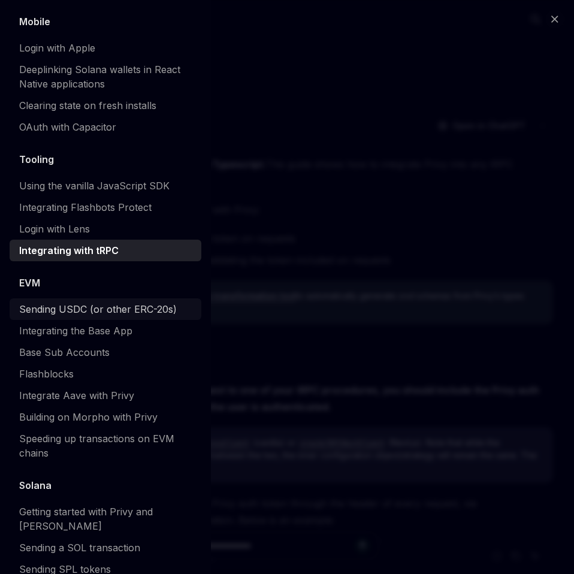
click at [109, 316] on div "Sending USDC (or other ERC-20s)" at bounding box center [98, 309] width 158 height 14
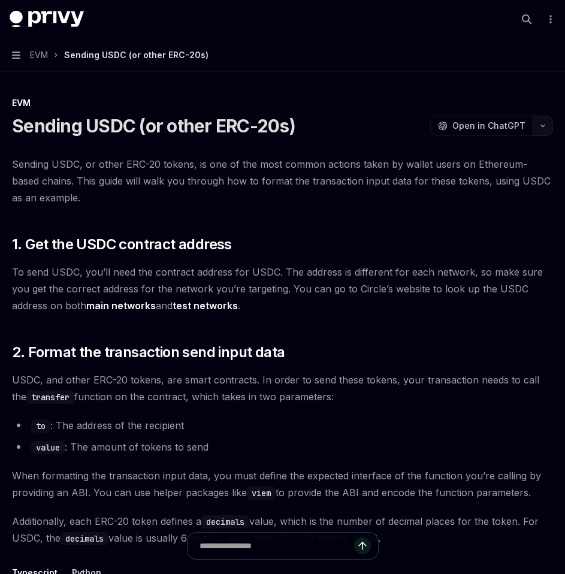
click at [545, 131] on button "button" at bounding box center [543, 126] width 20 height 20
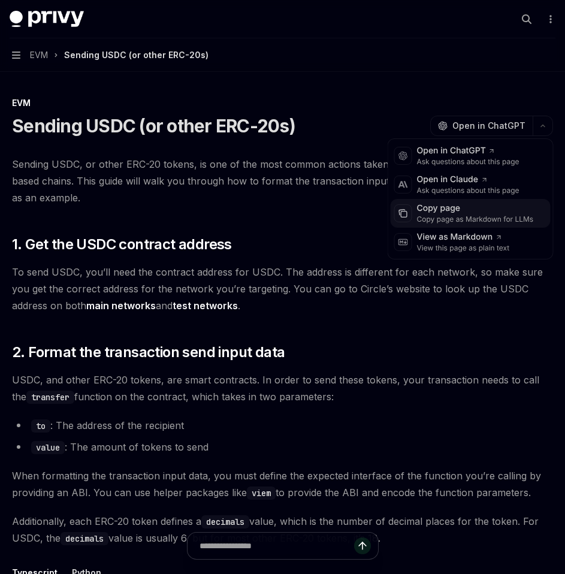
click at [458, 220] on div "Copy page as Markdown for LLMs" at bounding box center [475, 220] width 117 height 10
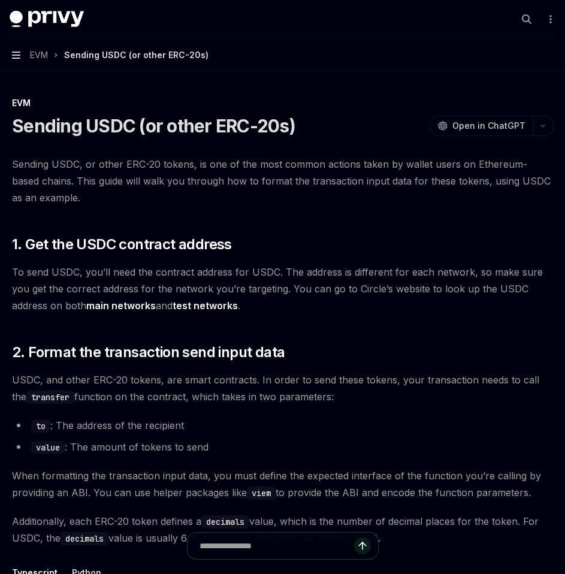
click at [18, 55] on icon "button" at bounding box center [16, 55] width 8 height 7
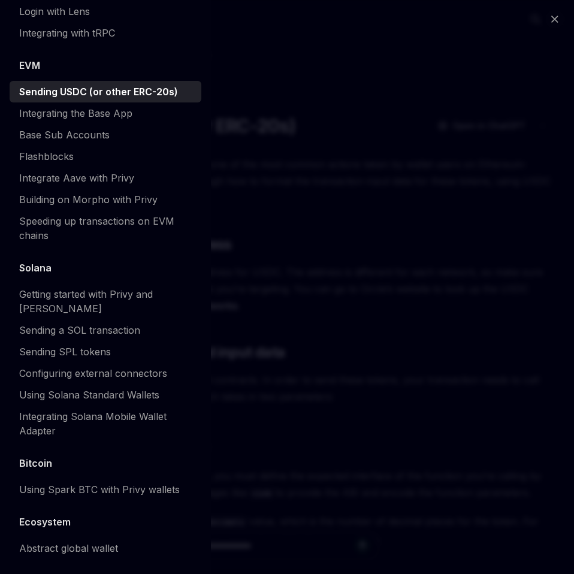
scroll to position [1626, 0]
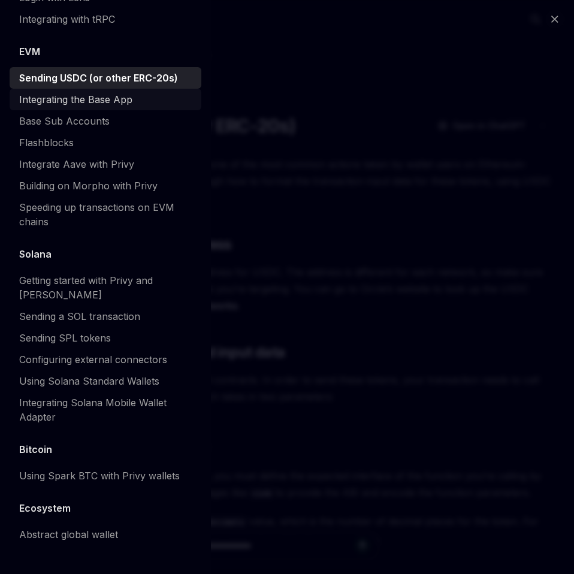
click at [123, 102] on div "Integrating the Base App" at bounding box center [75, 99] width 113 height 14
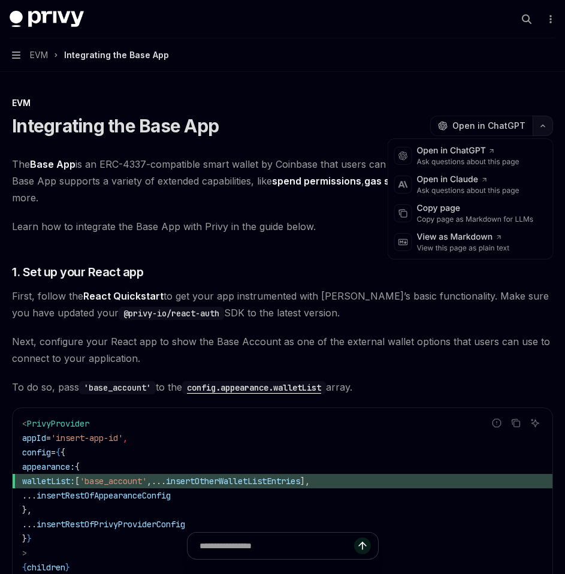
click at [543, 123] on button "button" at bounding box center [543, 126] width 20 height 20
click at [470, 211] on div "Copy page" at bounding box center [475, 209] width 117 height 12
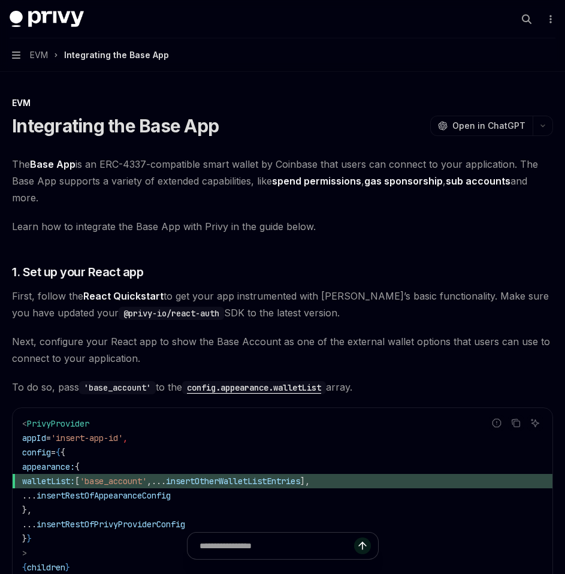
click at [17, 62] on button "Navigation EVM Integrating the Base App" at bounding box center [282, 55] width 565 height 34
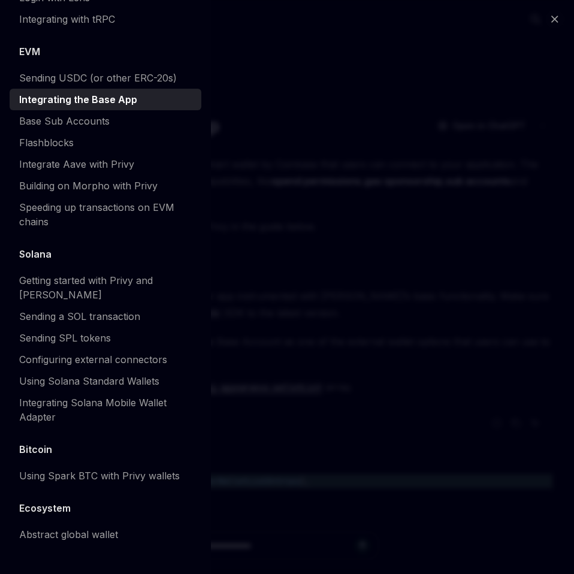
scroll to position [1626, 0]
click at [93, 126] on div "Base Sub Accounts" at bounding box center [64, 121] width 91 height 14
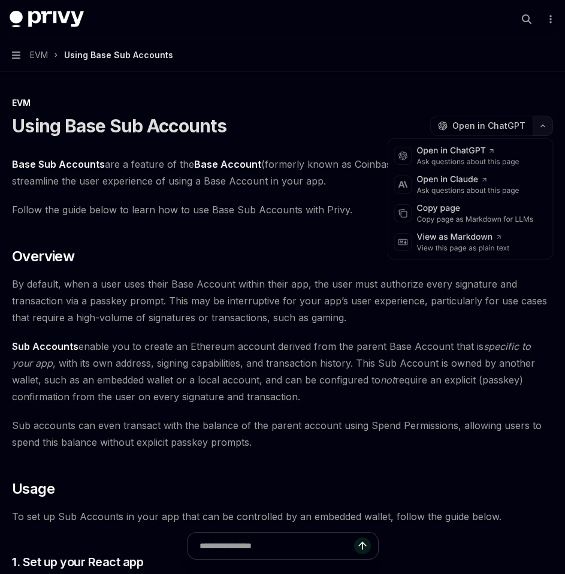
click at [545, 133] on button "button" at bounding box center [543, 126] width 20 height 20
click at [482, 213] on div "Copy page" at bounding box center [475, 209] width 117 height 12
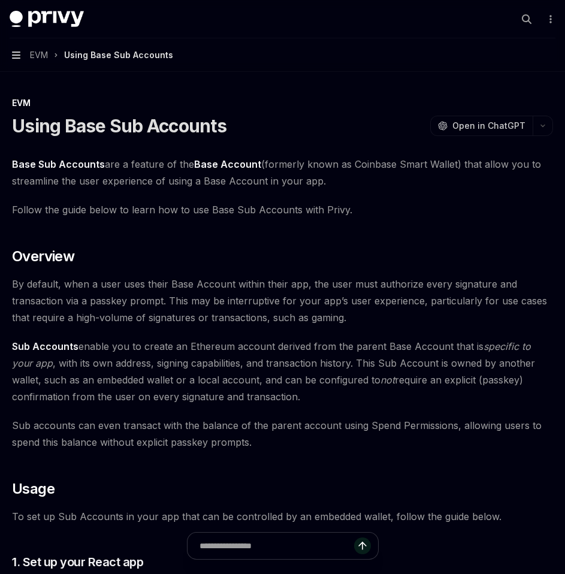
click at [17, 58] on icon "button" at bounding box center [16, 55] width 8 height 7
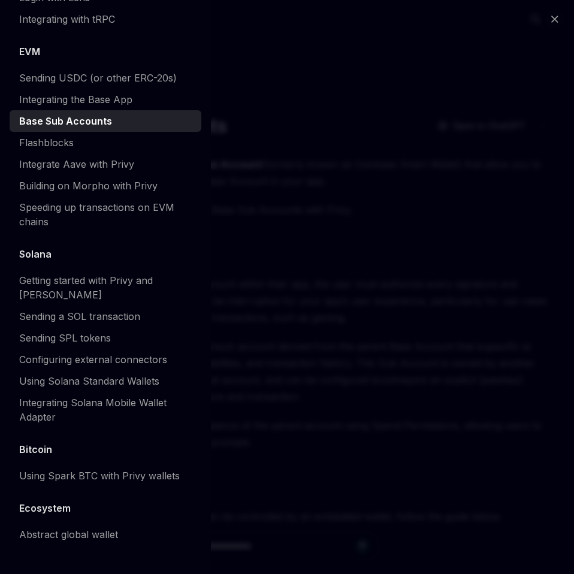
scroll to position [1626, 0]
click at [75, 143] on div "Flashblocks" at bounding box center [106, 142] width 175 height 14
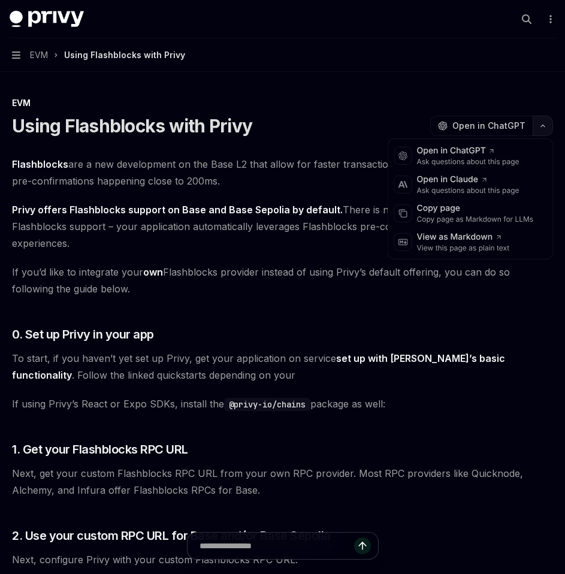
click at [536, 128] on button "button" at bounding box center [543, 126] width 20 height 20
click at [472, 206] on div "Copy page" at bounding box center [475, 209] width 117 height 12
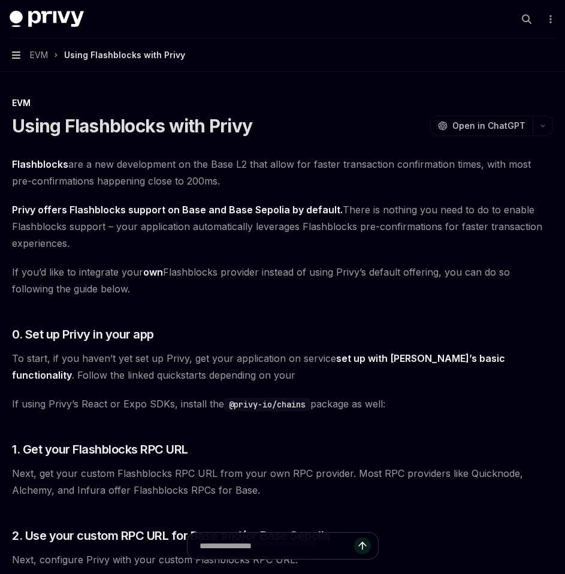
click at [13, 55] on icon "button" at bounding box center [16, 55] width 8 height 7
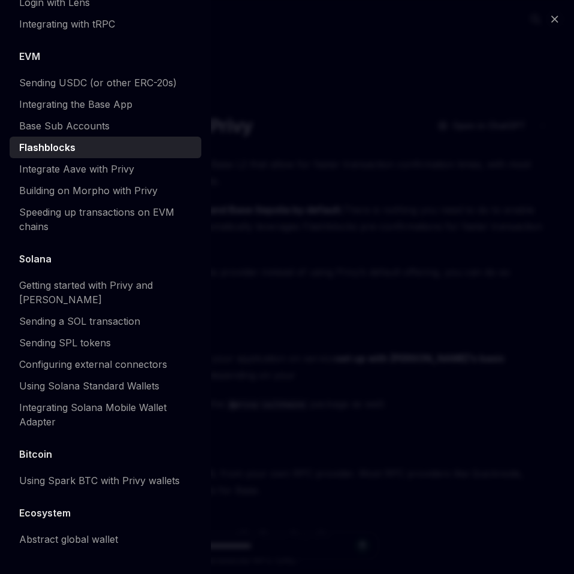
scroll to position [1626, 0]
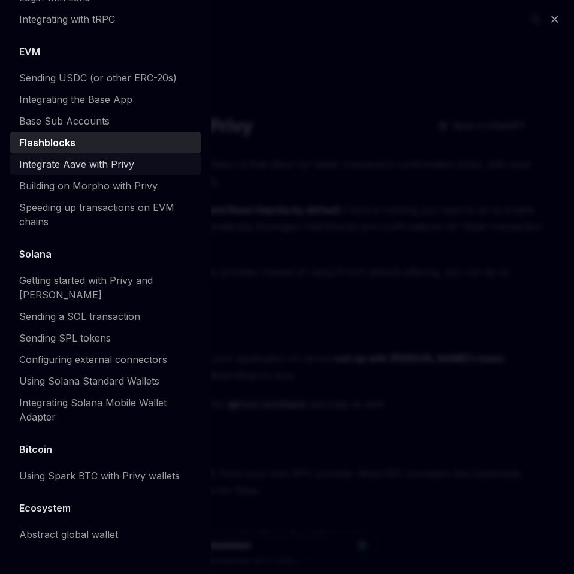
click at [98, 168] on div "Integrate Aave with Privy" at bounding box center [76, 164] width 115 height 14
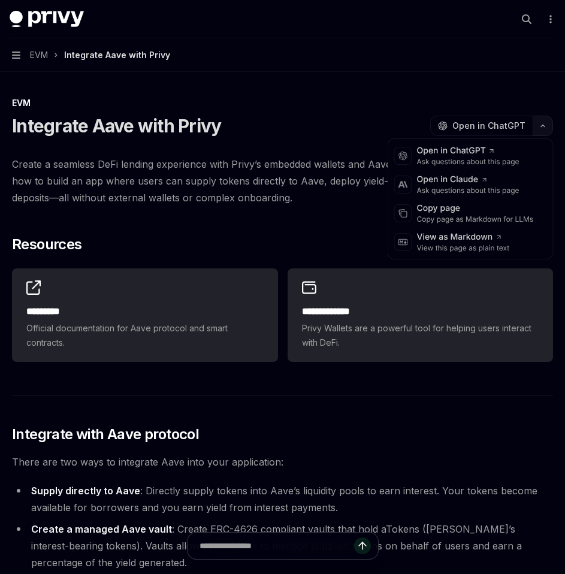
click at [542, 131] on button "button" at bounding box center [543, 126] width 20 height 20
click at [493, 211] on div "Copy page" at bounding box center [475, 209] width 117 height 12
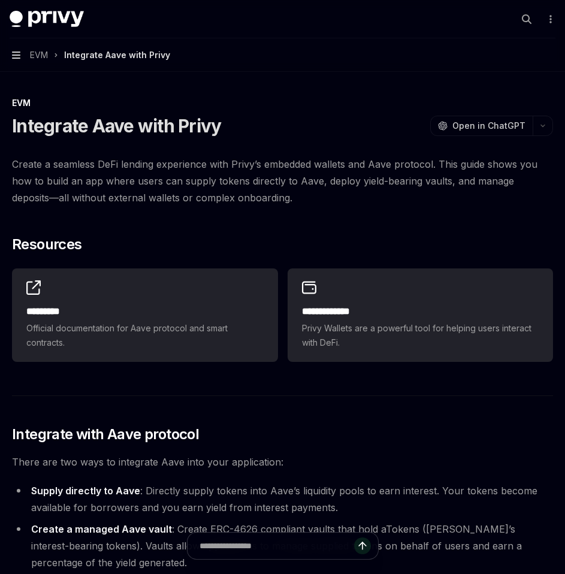
click at [20, 56] on icon "button" at bounding box center [16, 55] width 8 height 10
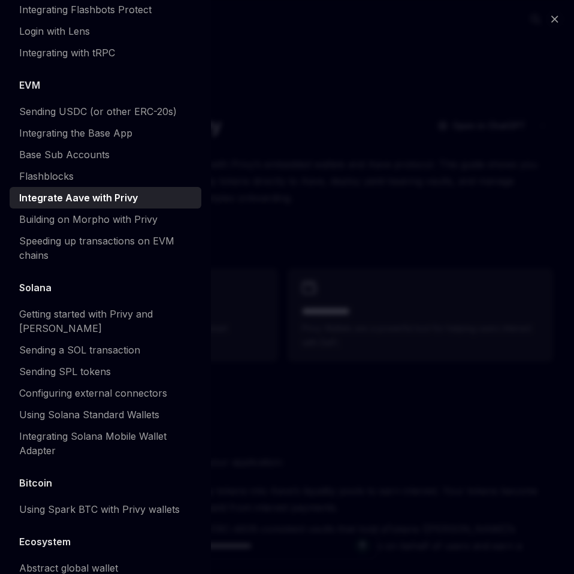
scroll to position [1626, 0]
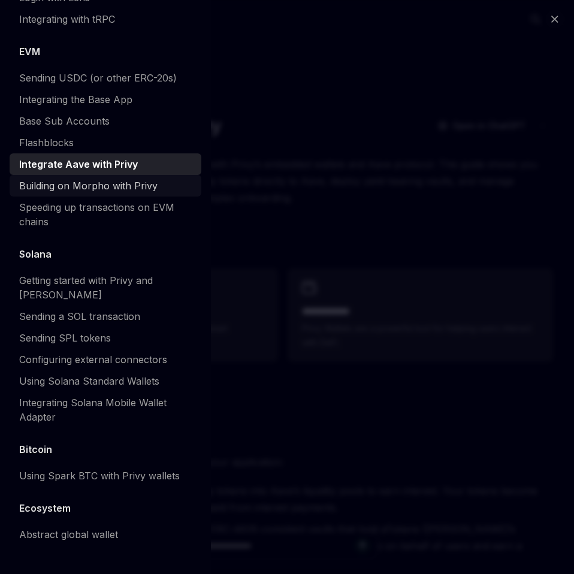
click at [93, 179] on div "Building on Morpho with Privy" at bounding box center [88, 186] width 138 height 14
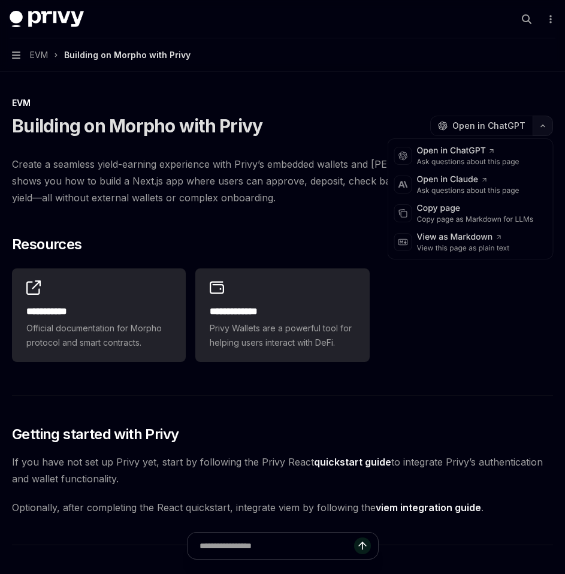
click at [539, 127] on icon "button" at bounding box center [543, 125] width 14 height 5
click at [451, 222] on div "Copy page as Markdown for LLMs" at bounding box center [475, 220] width 117 height 10
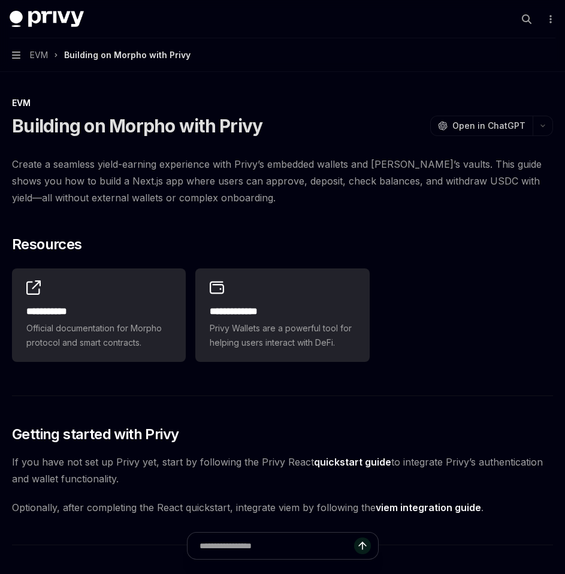
click at [18, 50] on button "Navigation EVM Building on Morpho with Privy" at bounding box center [282, 55] width 565 height 34
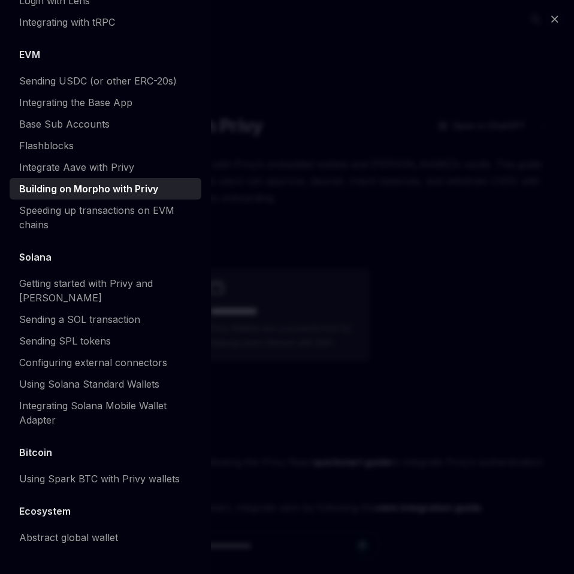
scroll to position [1626, 0]
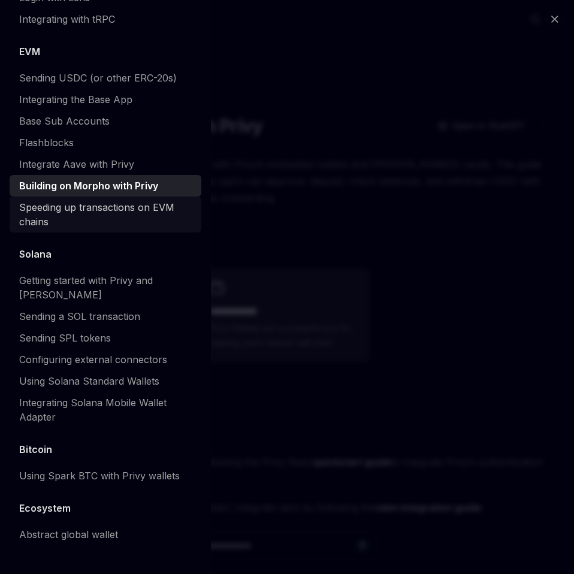
click at [89, 214] on div "Speeding up transactions on EVM chains" at bounding box center [106, 214] width 175 height 29
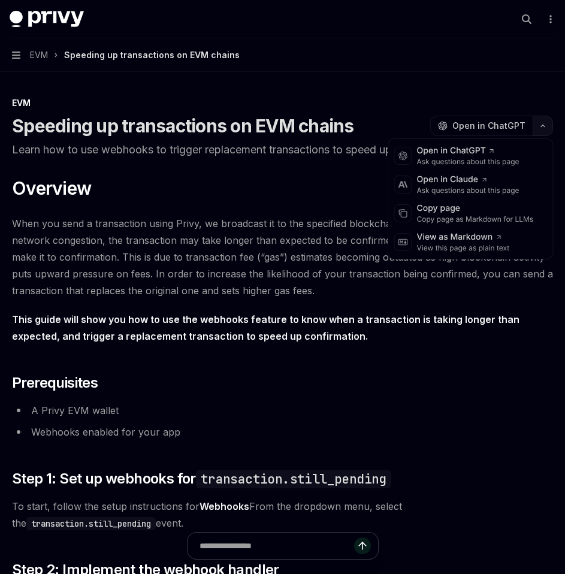
click at [542, 127] on icon "button" at bounding box center [543, 125] width 14 height 5
click at [457, 215] on div "Copy page as Markdown for LLMs" at bounding box center [475, 220] width 117 height 10
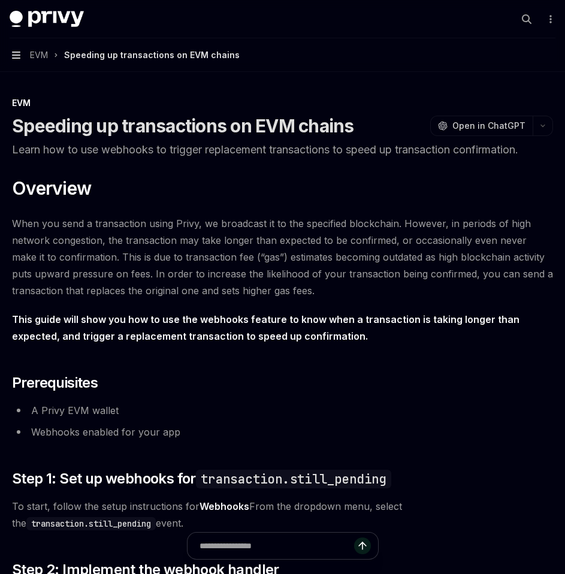
click at [12, 58] on icon "button" at bounding box center [16, 55] width 8 height 7
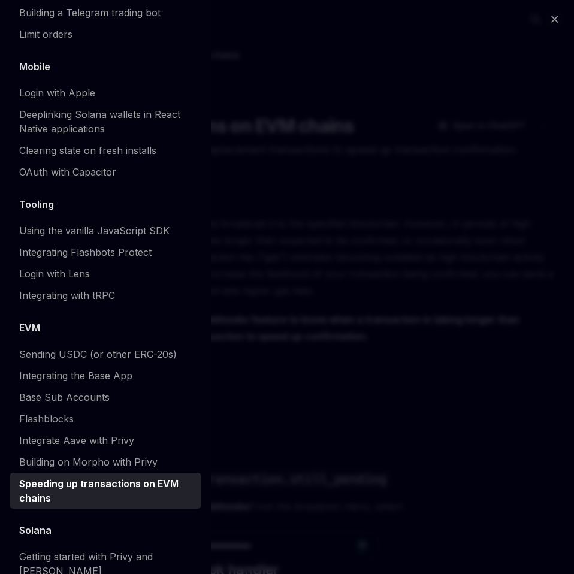
scroll to position [1626, 0]
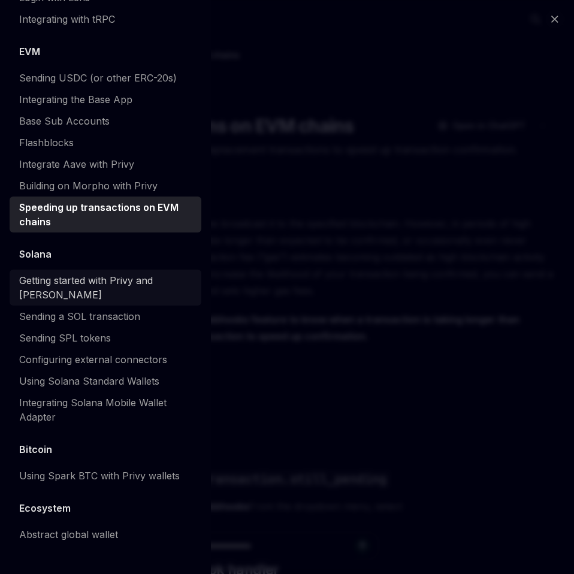
click at [61, 281] on div "Getting started with Privy and [PERSON_NAME]" at bounding box center [106, 287] width 175 height 29
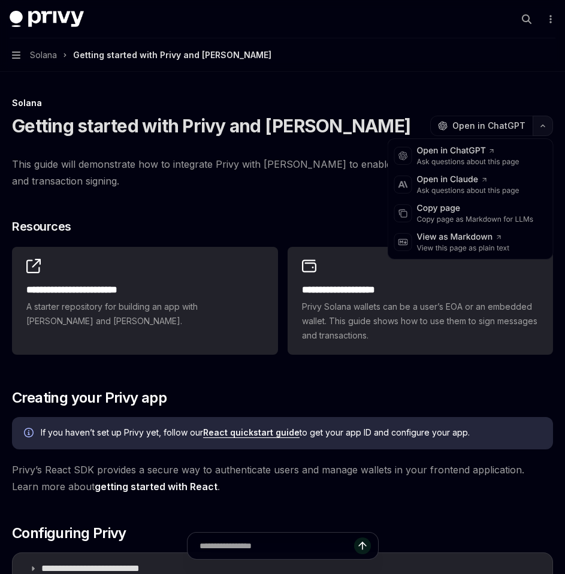
click at [539, 121] on button "button" at bounding box center [543, 126] width 20 height 20
click at [486, 221] on div "Copy page as Markdown for LLMs" at bounding box center [475, 220] width 117 height 10
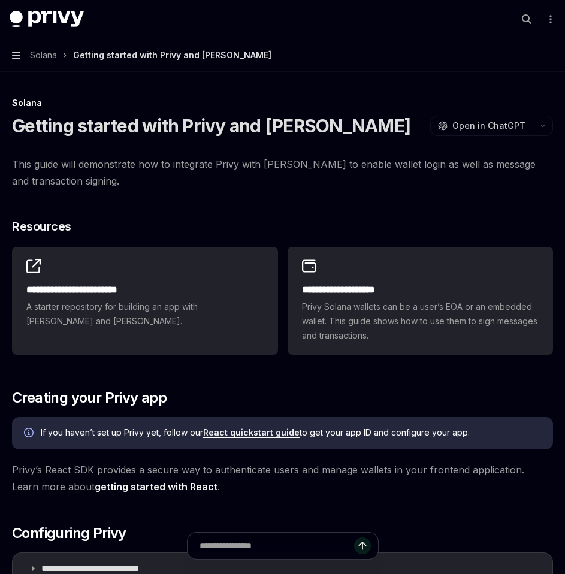
click at [17, 52] on icon "button" at bounding box center [16, 55] width 8 height 7
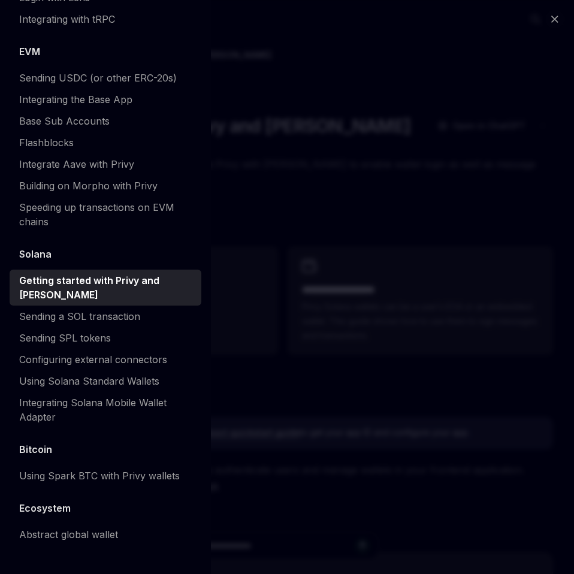
scroll to position [1626, 0]
click at [73, 319] on div "Sending a SOL transaction" at bounding box center [79, 316] width 121 height 14
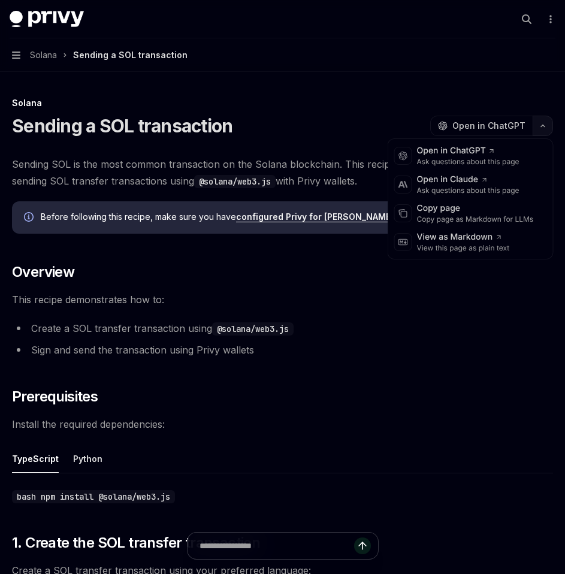
click at [542, 123] on icon "button" at bounding box center [543, 125] width 14 height 5
click at [470, 212] on div "Copy page" at bounding box center [475, 209] width 117 height 12
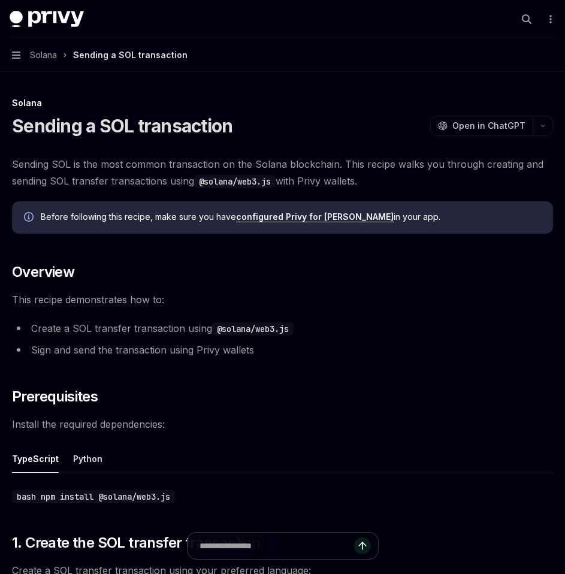
click at [28, 57] on button "Navigation Solana Sending a SOL transaction" at bounding box center [282, 55] width 565 height 34
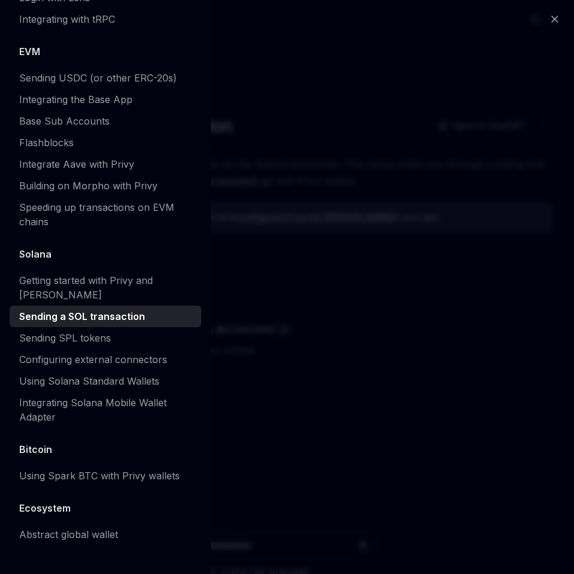
scroll to position [1626, 0]
click at [83, 336] on div "Sending SPL tokens" at bounding box center [65, 338] width 92 height 14
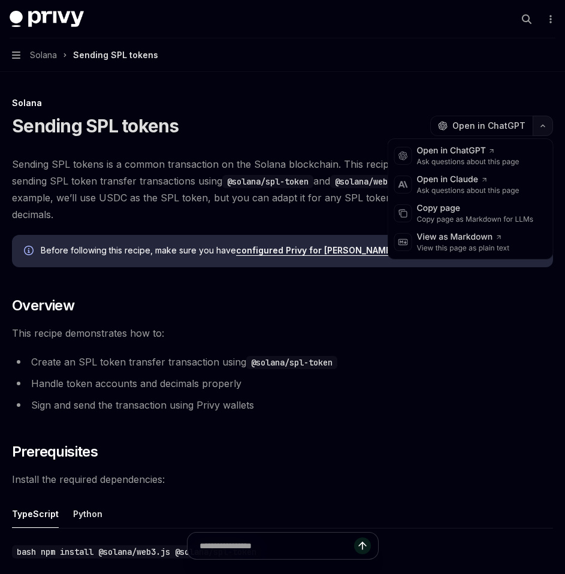
click at [544, 126] on icon "button" at bounding box center [543, 125] width 14 height 5
click at [485, 219] on div "Copy page as Markdown for LLMs" at bounding box center [475, 220] width 117 height 10
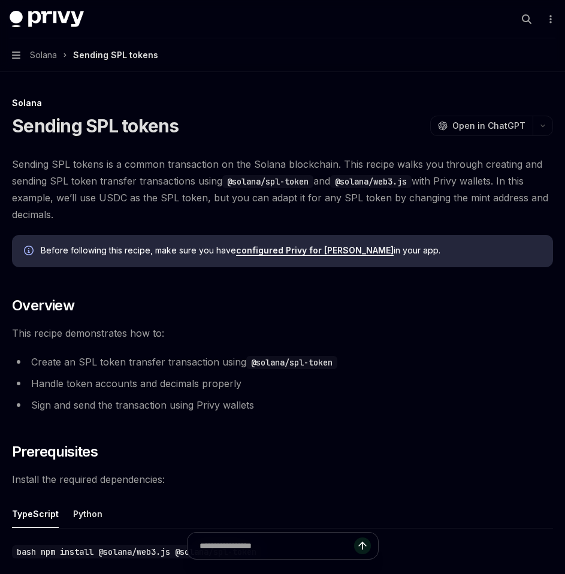
click at [20, 53] on button "Navigation Solana Sending SPL tokens" at bounding box center [282, 55] width 565 height 34
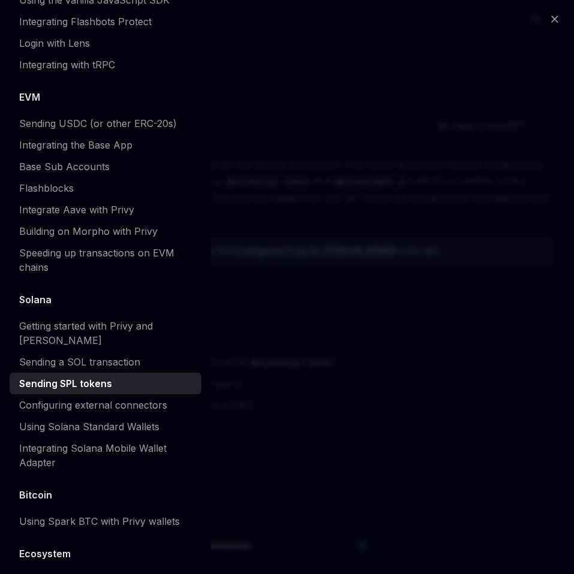
scroll to position [1626, 0]
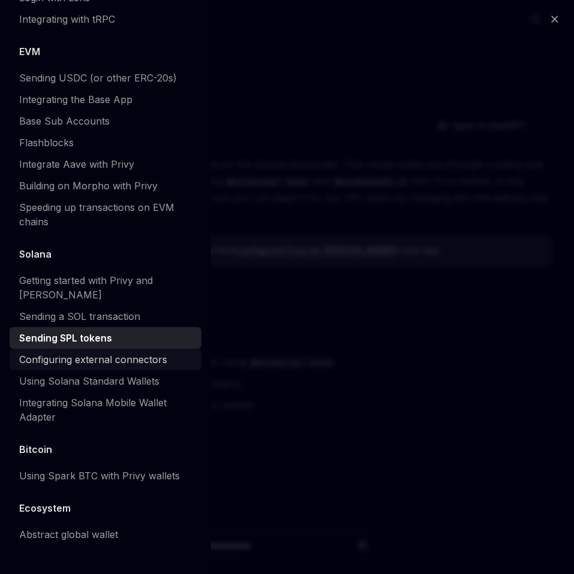
click at [75, 357] on div "Configuring external connectors" at bounding box center [93, 359] width 148 height 14
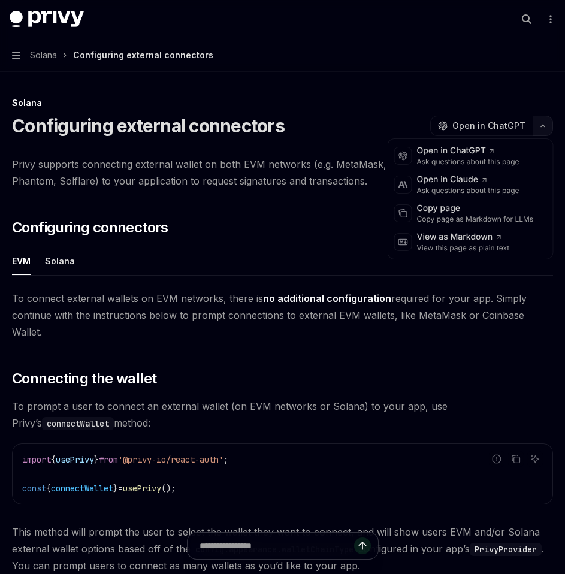
click at [536, 122] on button "button" at bounding box center [543, 126] width 20 height 20
click at [487, 218] on div "Copy page as Markdown for LLMs" at bounding box center [475, 220] width 117 height 10
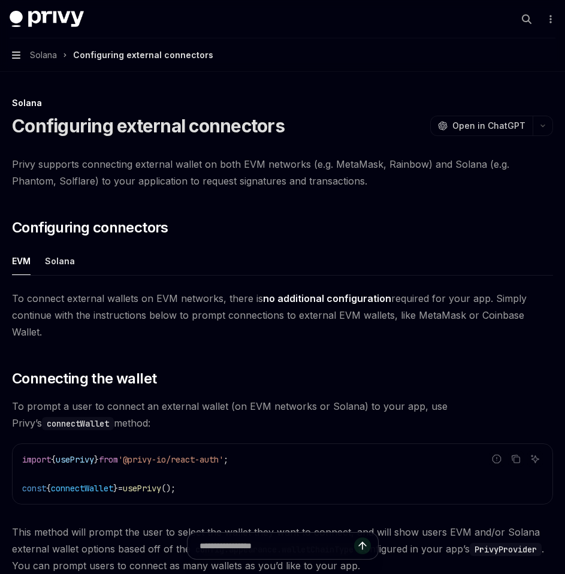
click at [17, 55] on icon "button" at bounding box center [16, 55] width 8 height 7
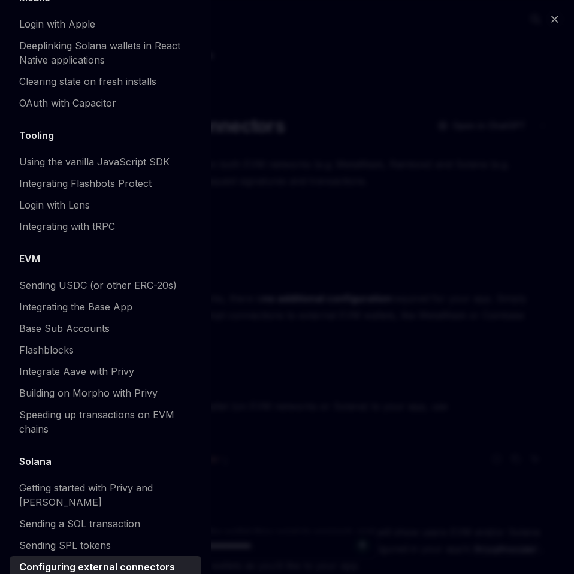
scroll to position [1626, 0]
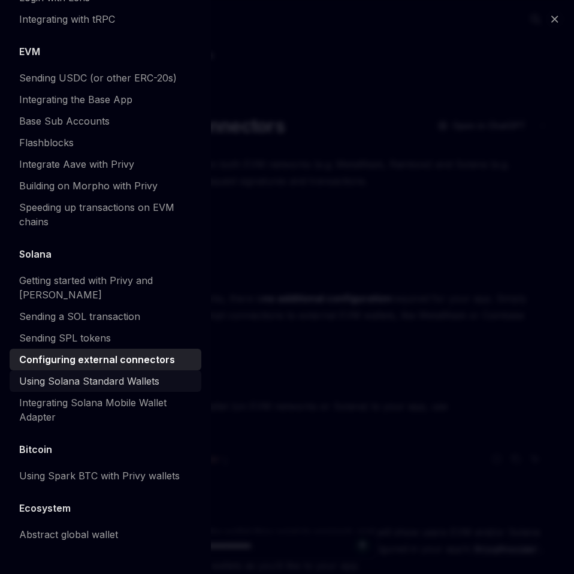
click at [89, 385] on div "Using Solana Standard Wallets" at bounding box center [89, 381] width 140 height 14
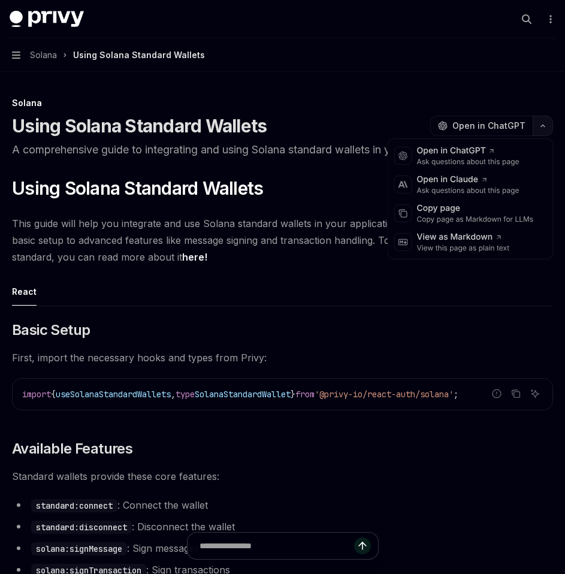
click at [545, 126] on icon "button" at bounding box center [543, 125] width 14 height 5
click at [488, 212] on div "Copy page" at bounding box center [475, 209] width 117 height 12
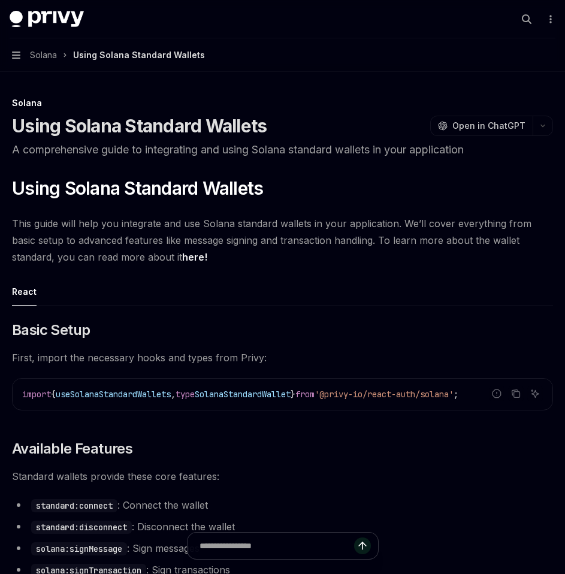
click at [28, 55] on button "Navigation Solana Using Solana Standard Wallets" at bounding box center [282, 55] width 565 height 34
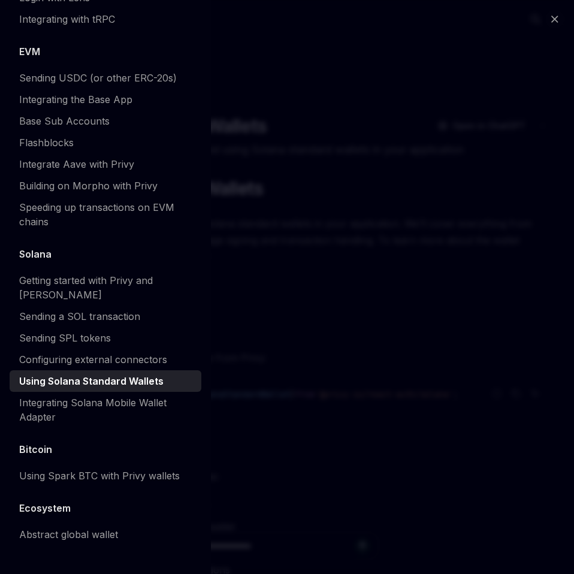
scroll to position [1626, 0]
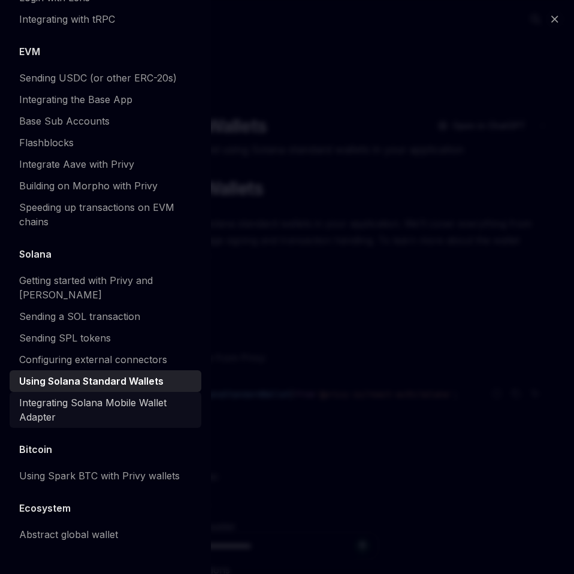
click at [98, 417] on div "Integrating Solana Mobile Wallet Adapter" at bounding box center [106, 410] width 175 height 29
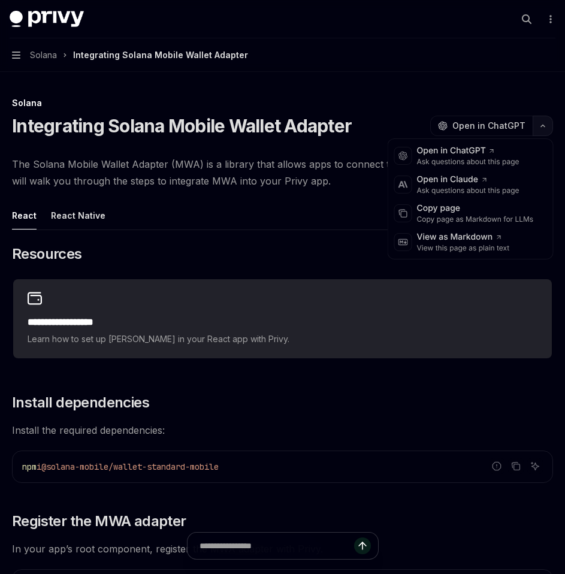
click at [541, 129] on button "button" at bounding box center [543, 126] width 20 height 20
click at [514, 221] on div "Copy page as Markdown for LLMs" at bounding box center [475, 220] width 117 height 10
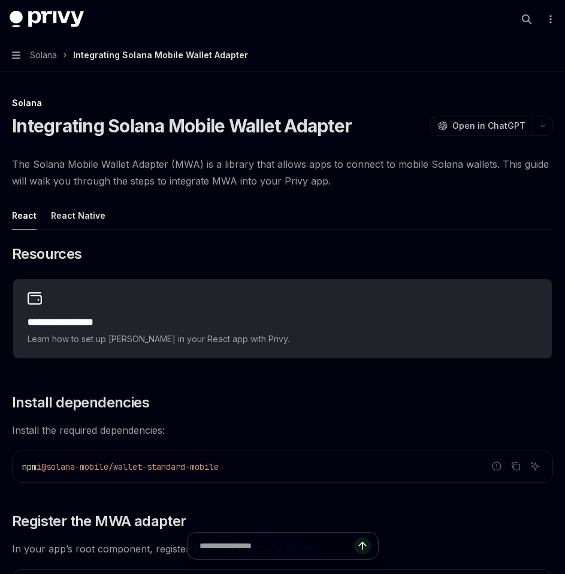
click at [23, 60] on button "Navigation Solana Integrating Solana Mobile Wallet Adapter" at bounding box center [282, 55] width 565 height 34
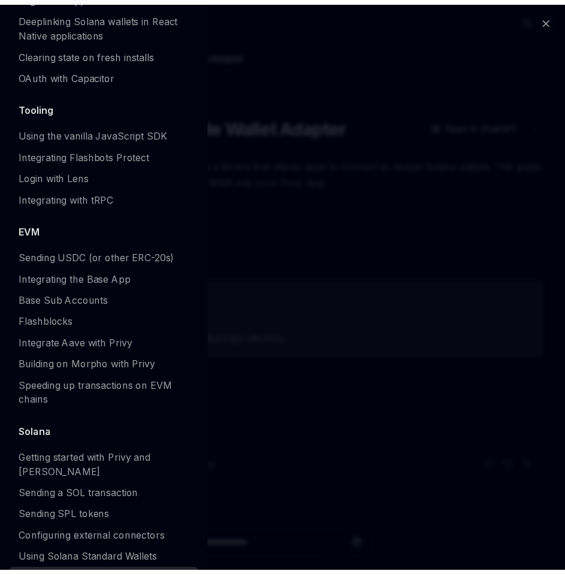
scroll to position [1626, 0]
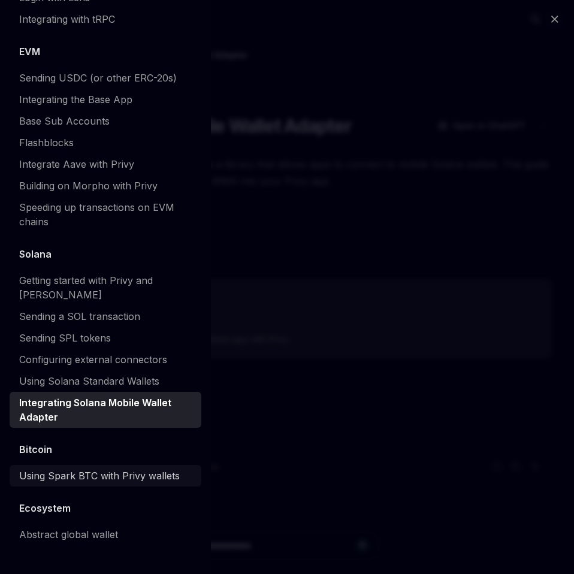
click at [98, 482] on div "Using Spark BTC with Privy wallets" at bounding box center [99, 476] width 161 height 14
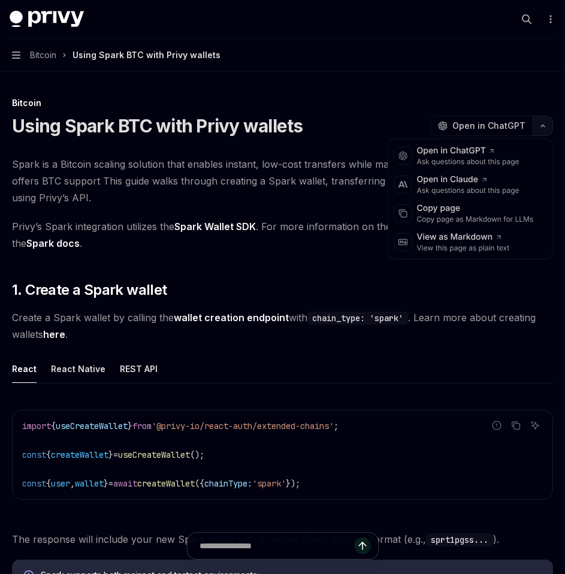
click at [548, 127] on icon "button" at bounding box center [543, 125] width 14 height 5
click at [504, 221] on div "Copy page as Markdown for LLMs" at bounding box center [475, 220] width 117 height 10
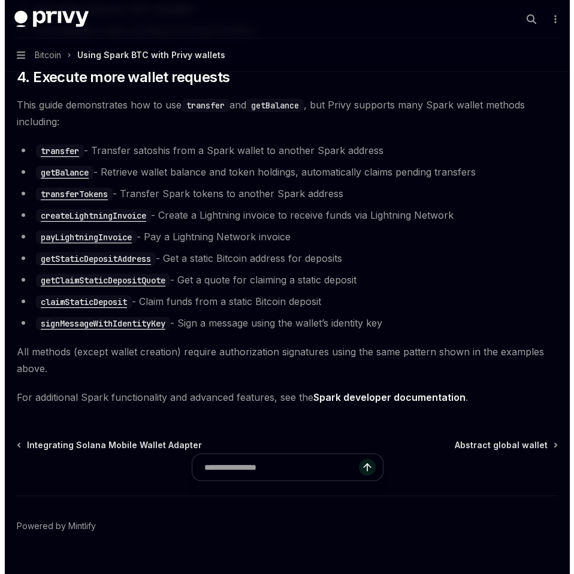
scroll to position [2263, 0]
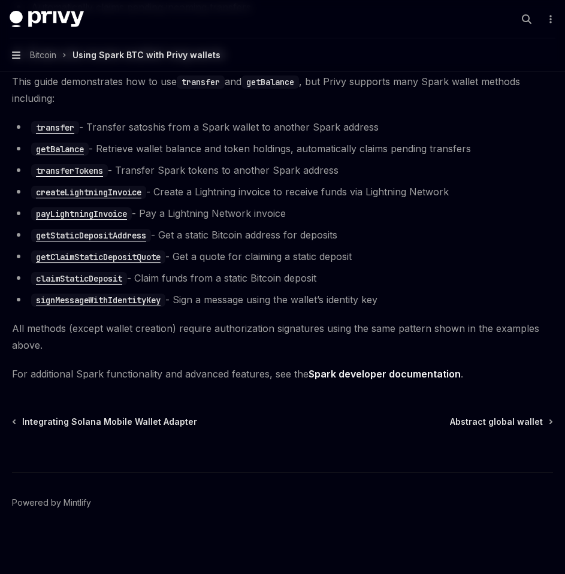
click at [17, 56] on icon "button" at bounding box center [16, 55] width 8 height 10
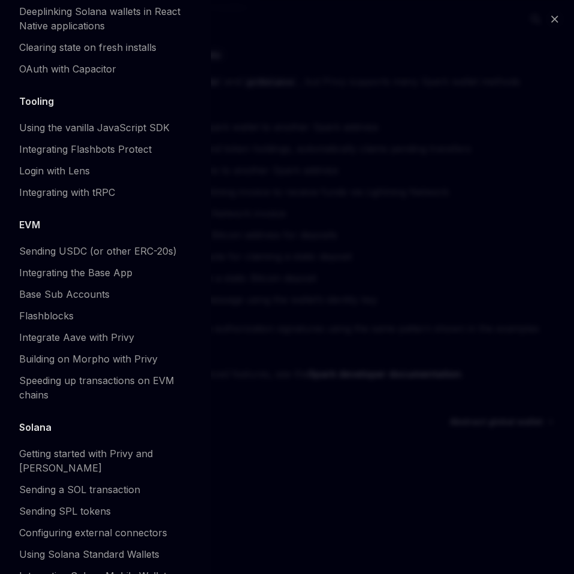
scroll to position [1626, 0]
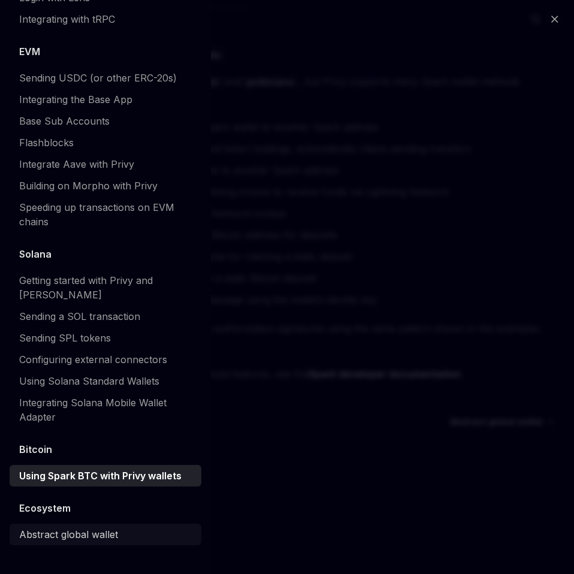
click at [86, 529] on div "Abstract global wallet" at bounding box center [68, 534] width 99 height 14
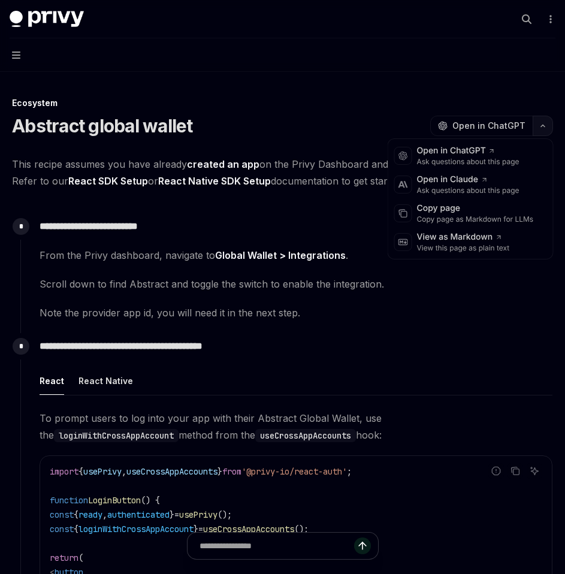
click at [547, 121] on button "button" at bounding box center [543, 126] width 20 height 20
click at [499, 218] on div "Copy page as Markdown for LLMs" at bounding box center [475, 220] width 117 height 10
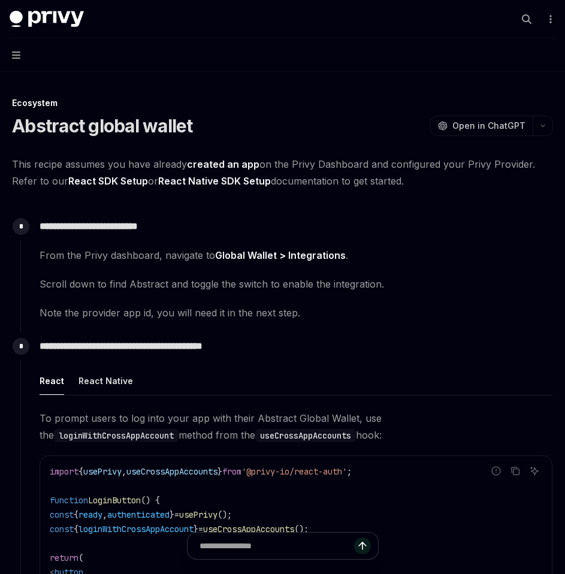
click at [22, 52] on button "Navigation" at bounding box center [282, 55] width 565 height 34
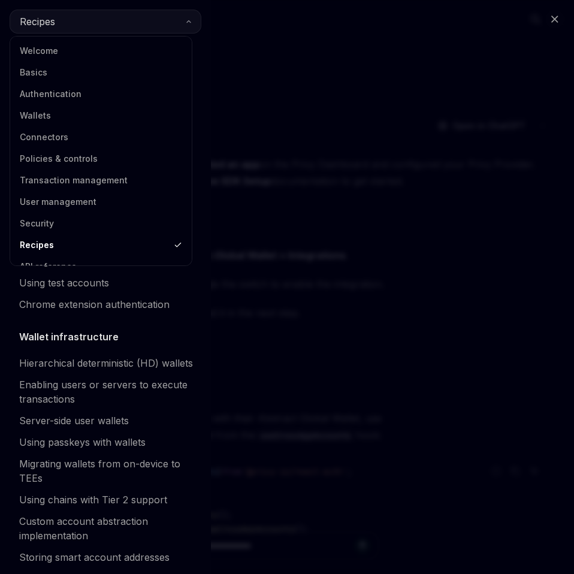
click at [74, 25] on button "Recipes" at bounding box center [106, 22] width 192 height 24
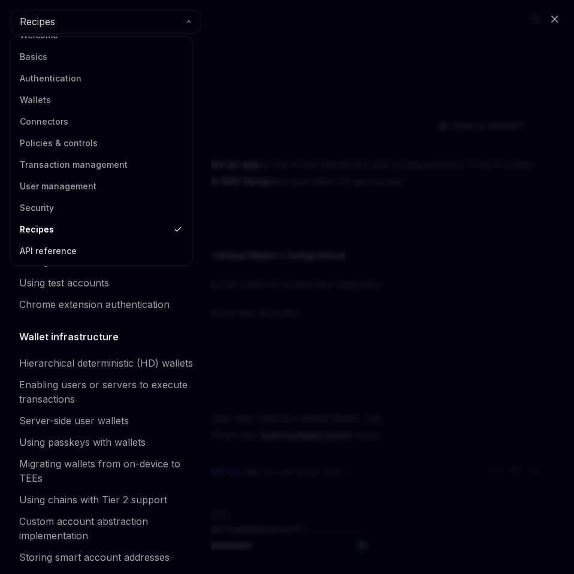
click at [79, 251] on link "API reference" at bounding box center [101, 251] width 174 height 22
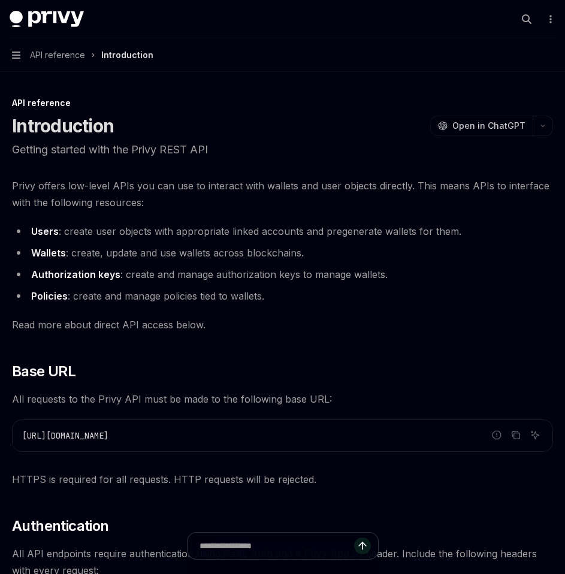
click at [10, 55] on button "Navigation API reference Introduction" at bounding box center [282, 55] width 565 height 34
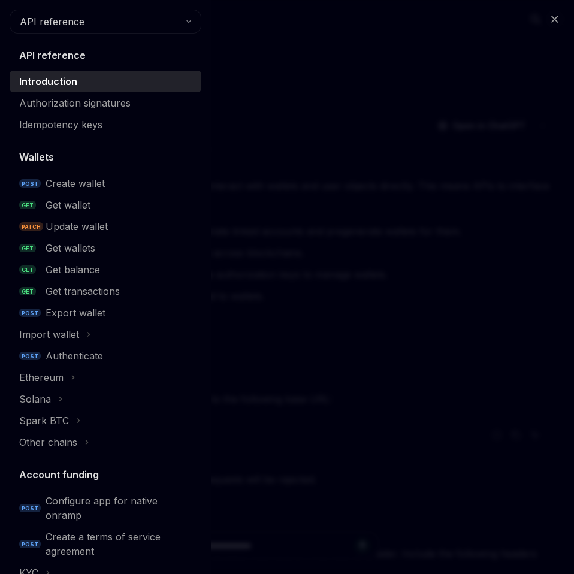
click at [255, 180] on div "Close navigation API reference API reference Introduction Authorization signatu…" at bounding box center [287, 287] width 574 height 574
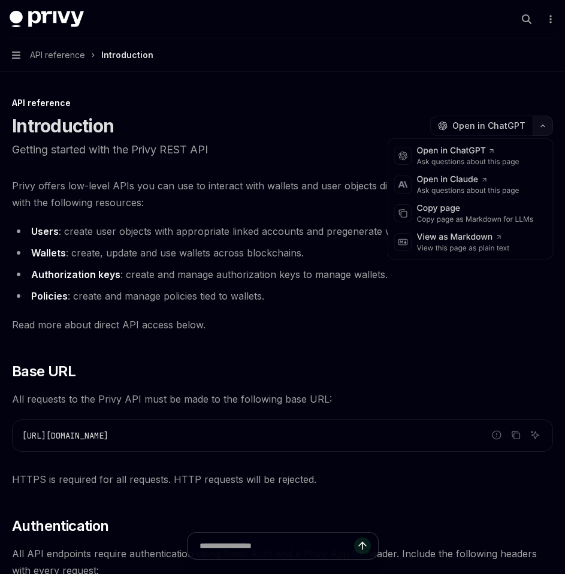
click at [552, 128] on button "button" at bounding box center [543, 126] width 20 height 20
click at [478, 212] on div "Copy page" at bounding box center [475, 209] width 117 height 12
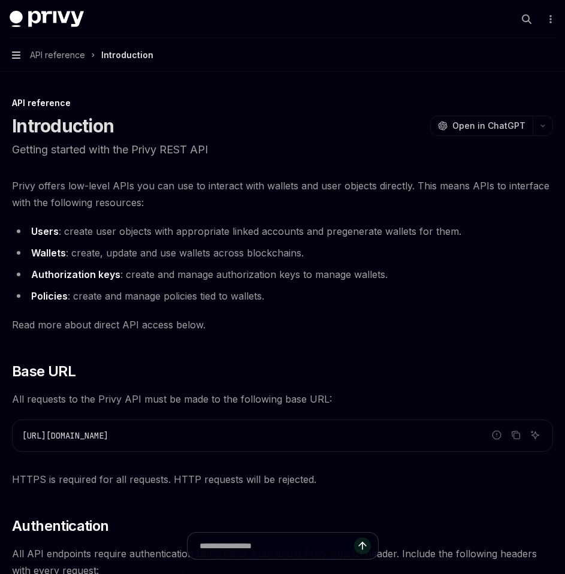
click at [17, 57] on icon "button" at bounding box center [16, 55] width 8 height 10
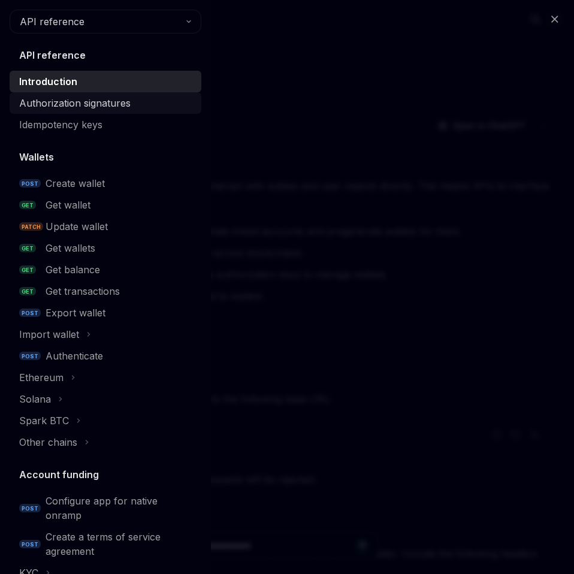
click at [58, 110] on div "Authorization signatures" at bounding box center [74, 103] width 111 height 14
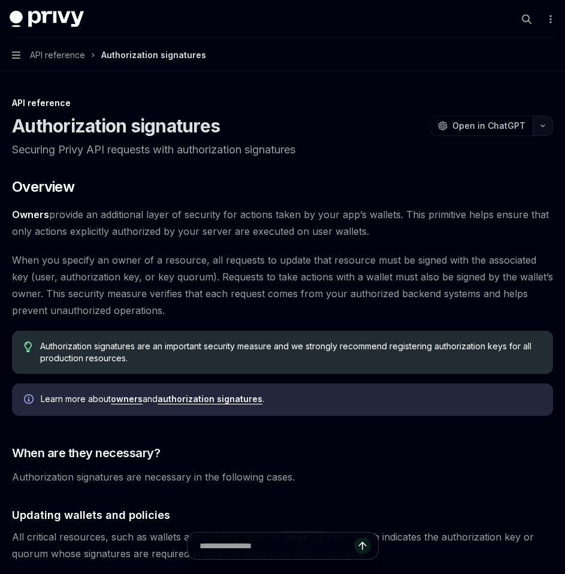
click at [550, 134] on button "button" at bounding box center [543, 126] width 20 height 20
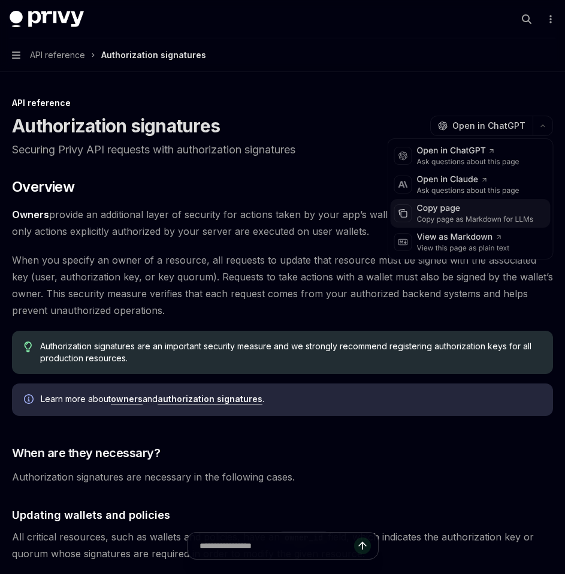
click at [502, 222] on div "Copy page as Markdown for LLMs" at bounding box center [475, 220] width 117 height 10
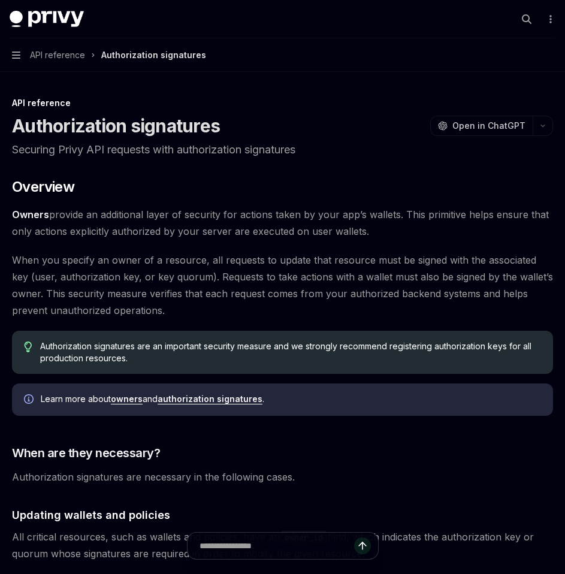
click at [18, 63] on button "Navigation API reference Authorization signatures" at bounding box center [282, 55] width 565 height 34
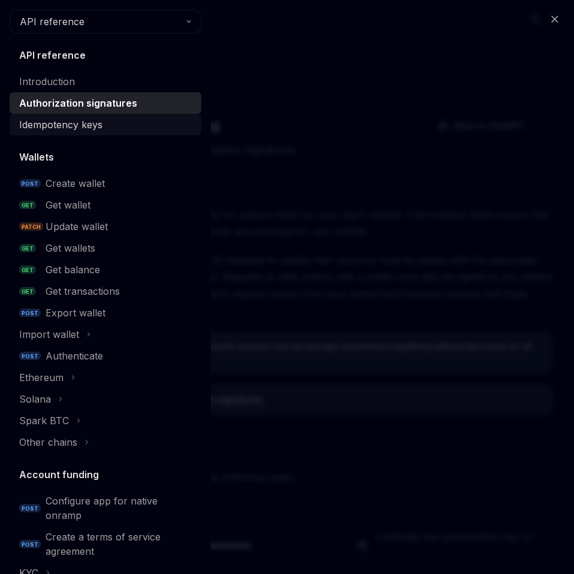
click at [67, 125] on div "Idempotency keys" at bounding box center [60, 124] width 83 height 14
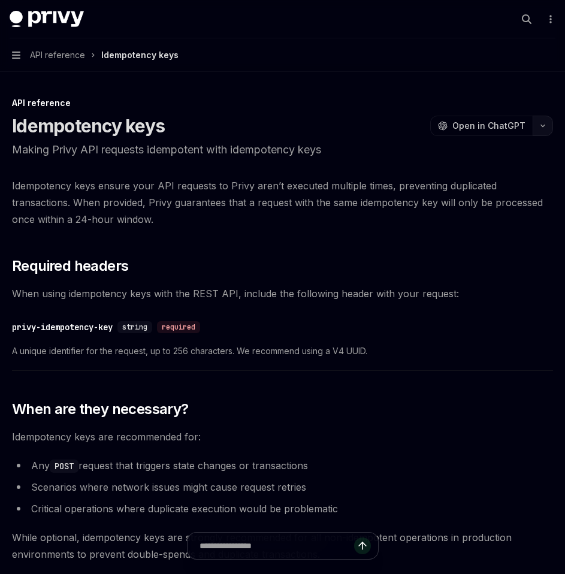
click at [545, 125] on icon "button" at bounding box center [543, 125] width 14 height 5
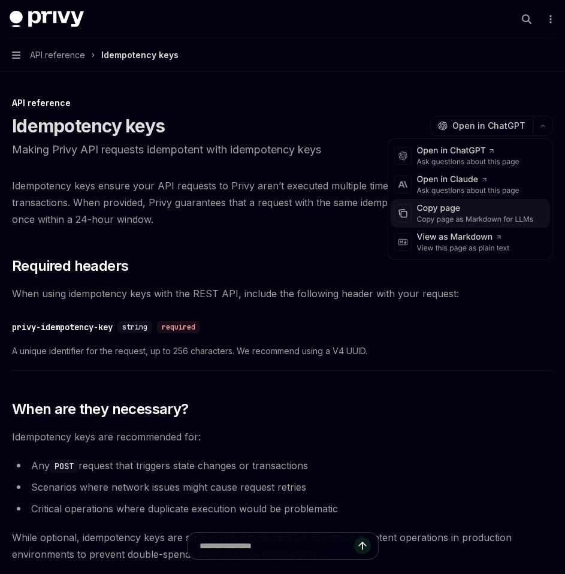
click at [507, 223] on div "Copy page as Markdown for LLMs" at bounding box center [475, 220] width 117 height 10
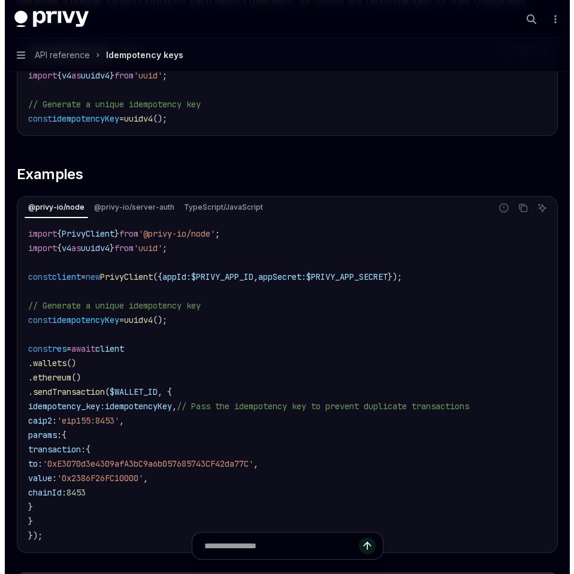
scroll to position [1268, 0]
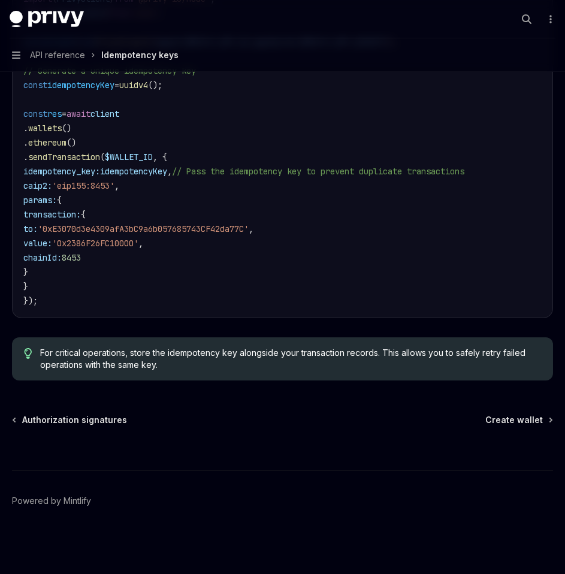
click at [17, 64] on button "Navigation API reference Idempotency keys" at bounding box center [282, 55] width 565 height 34
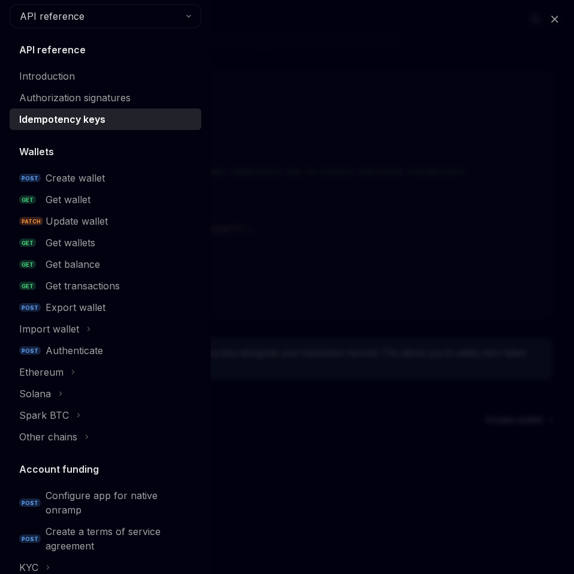
scroll to position [0, 0]
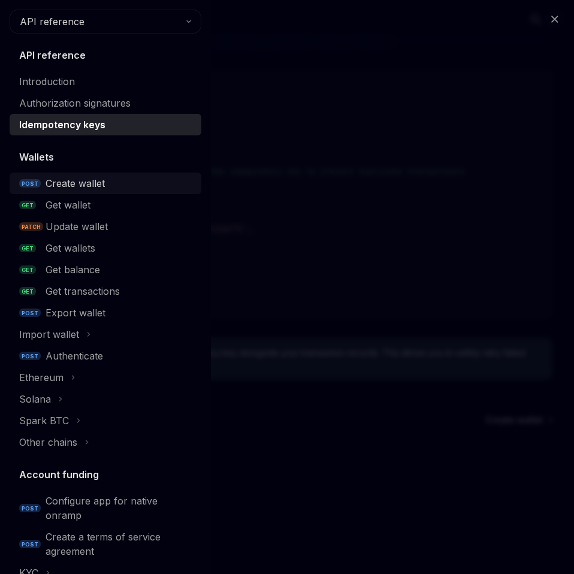
click at [76, 183] on div "Create wallet" at bounding box center [75, 183] width 59 height 14
type textarea "*"
